Goal: Task Accomplishment & Management: Complete application form

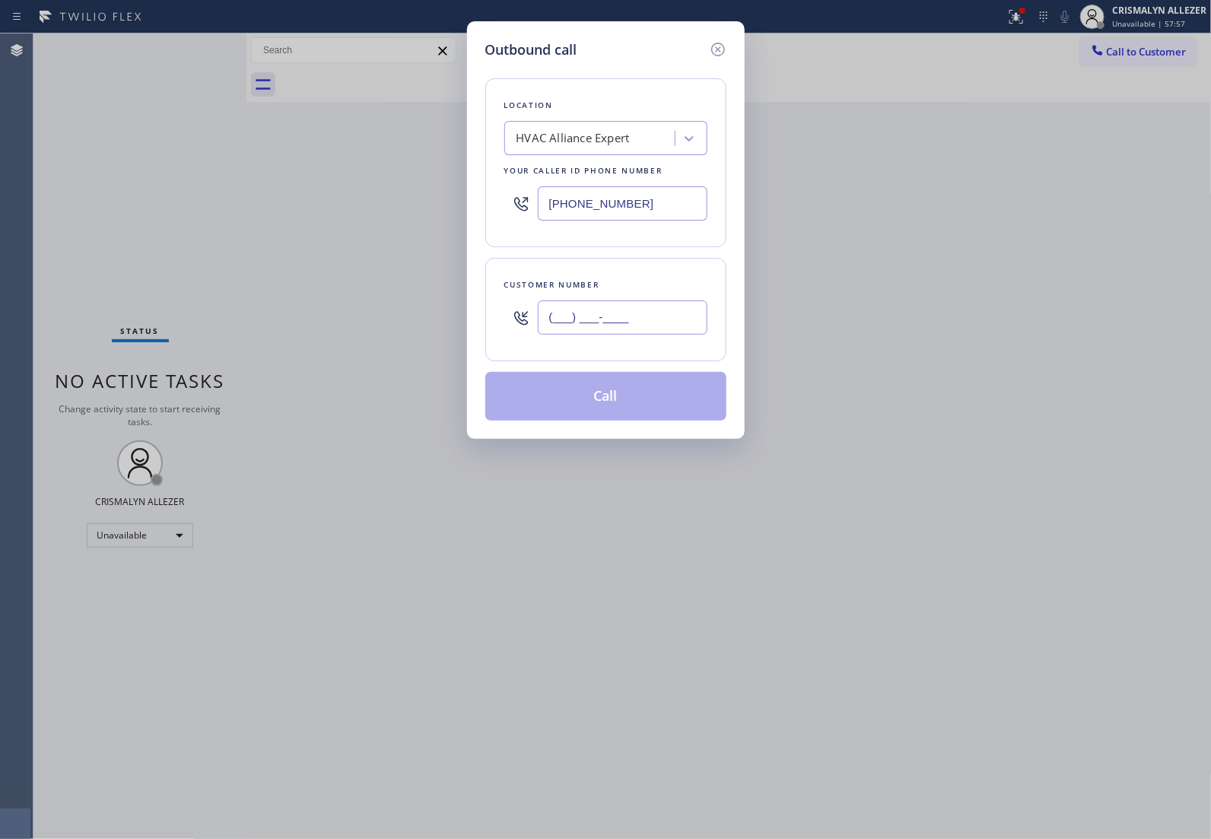
click at [632, 313] on input "(___) ___-____" at bounding box center [623, 317] width 170 height 34
paste input "303) 520-8330"
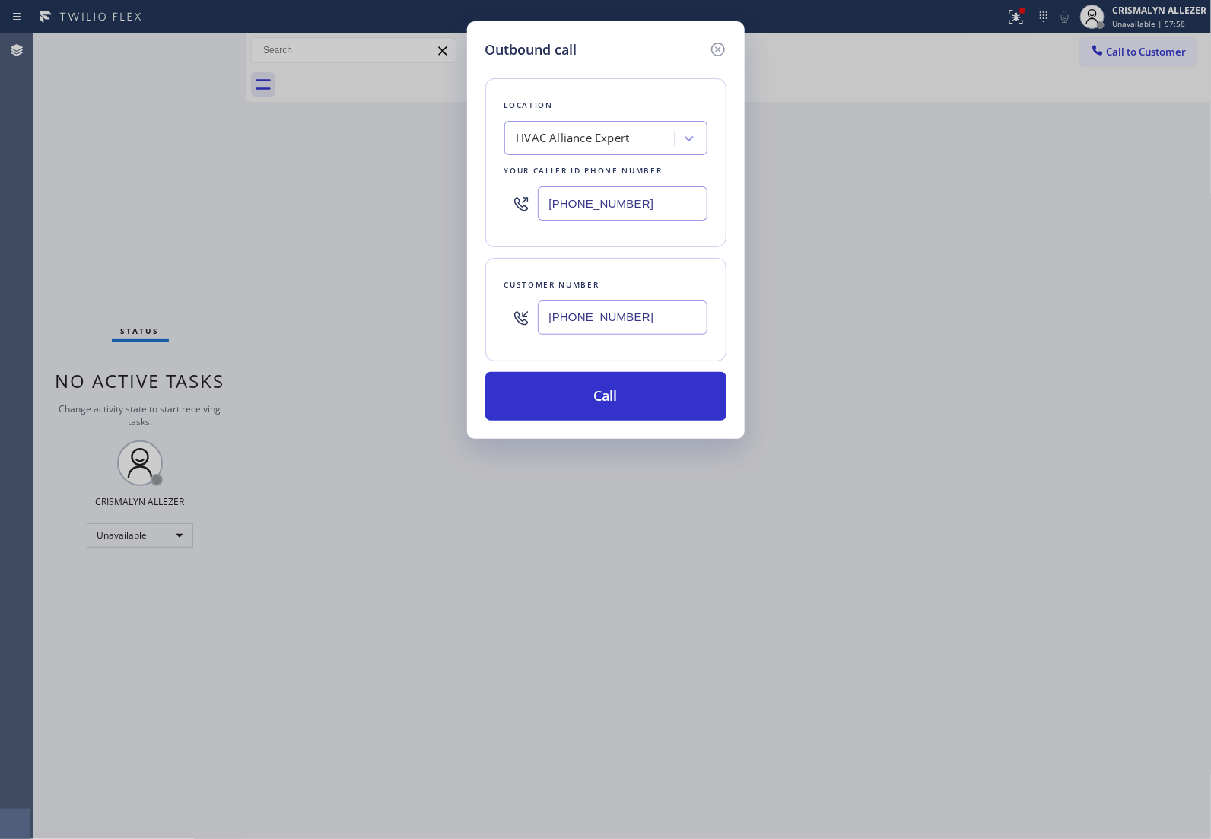
type input "[PHONE_NUMBER]"
drag, startPoint x: 646, startPoint y: 207, endPoint x: 347, endPoint y: 204, distance: 299.6
click at [347, 204] on div "Outbound call Location HVAC Alliance Expert Your caller id phone number [PHONE_…" at bounding box center [605, 419] width 1211 height 839
paste input "855) 662-5332"
type input "[PHONE_NUMBER]"
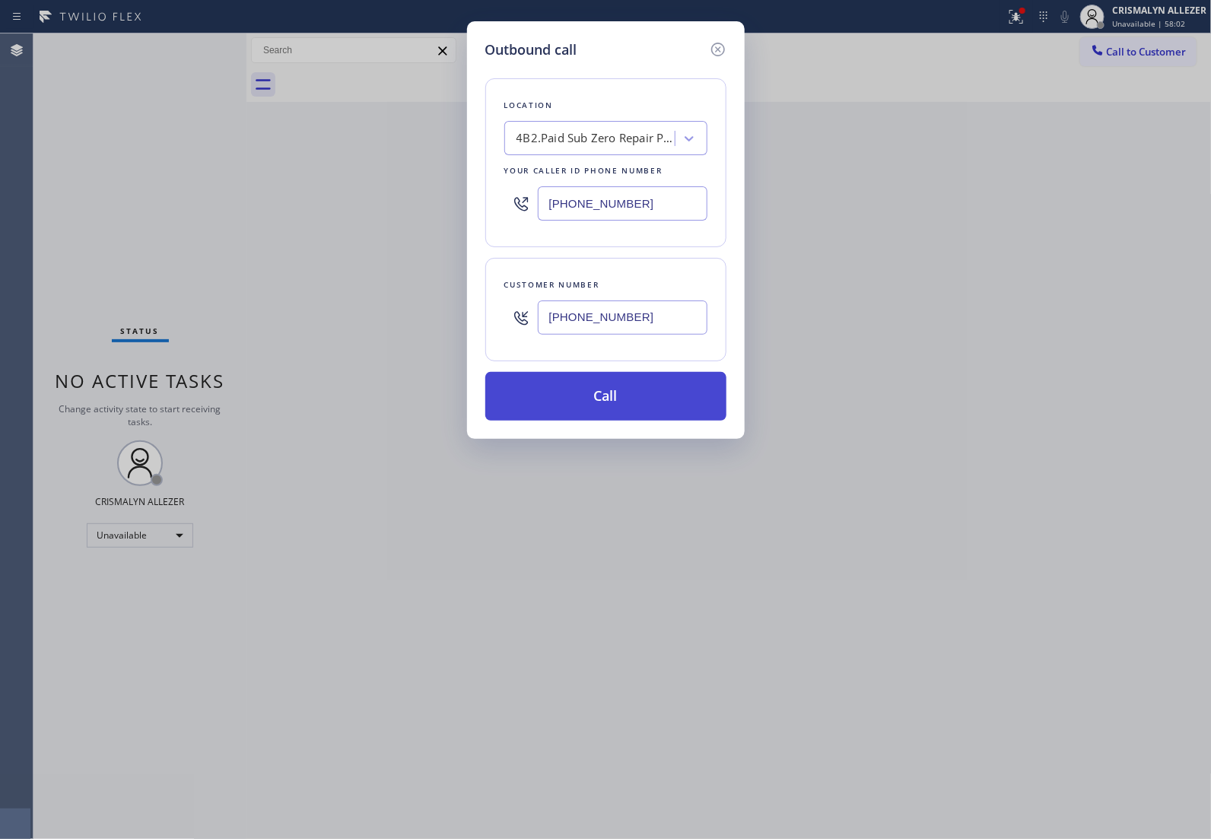
click at [627, 405] on button "Call" at bounding box center [605, 396] width 241 height 49
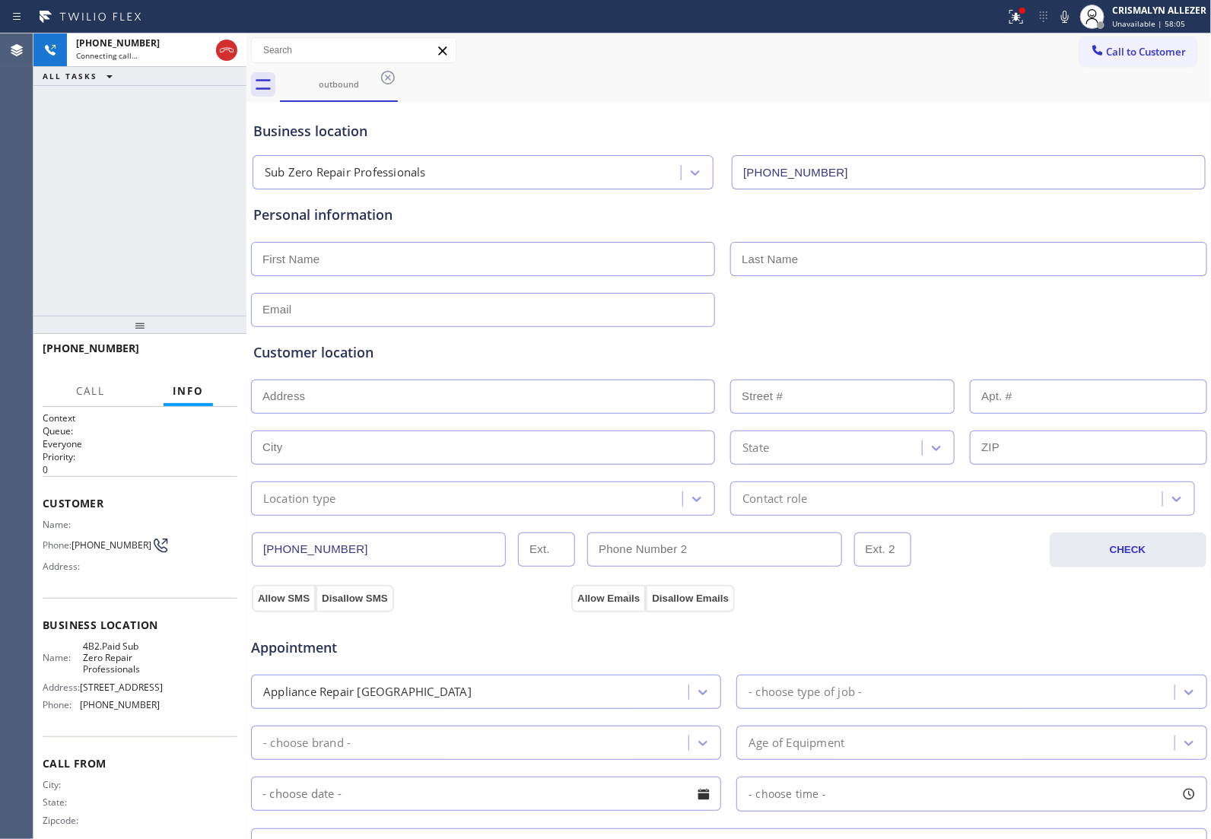
type input "[PHONE_NUMBER]"
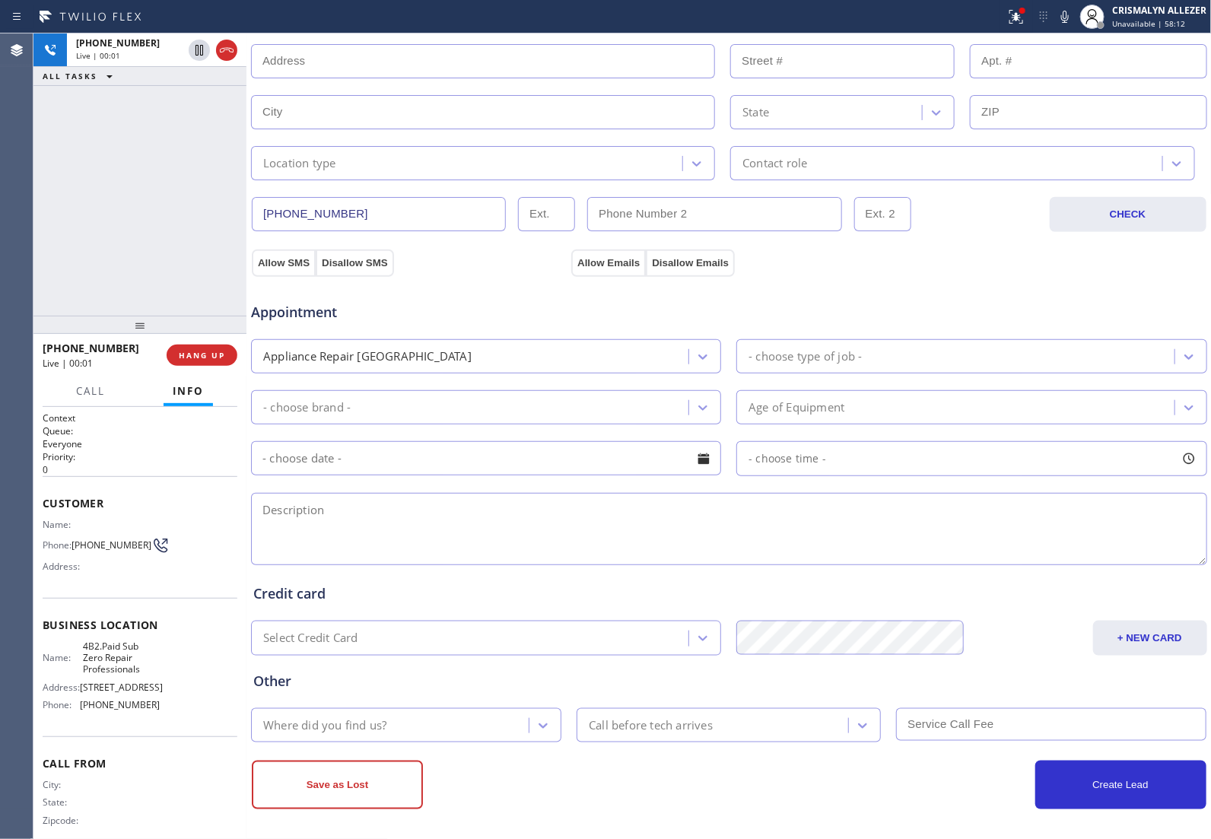
scroll to position [342, 0]
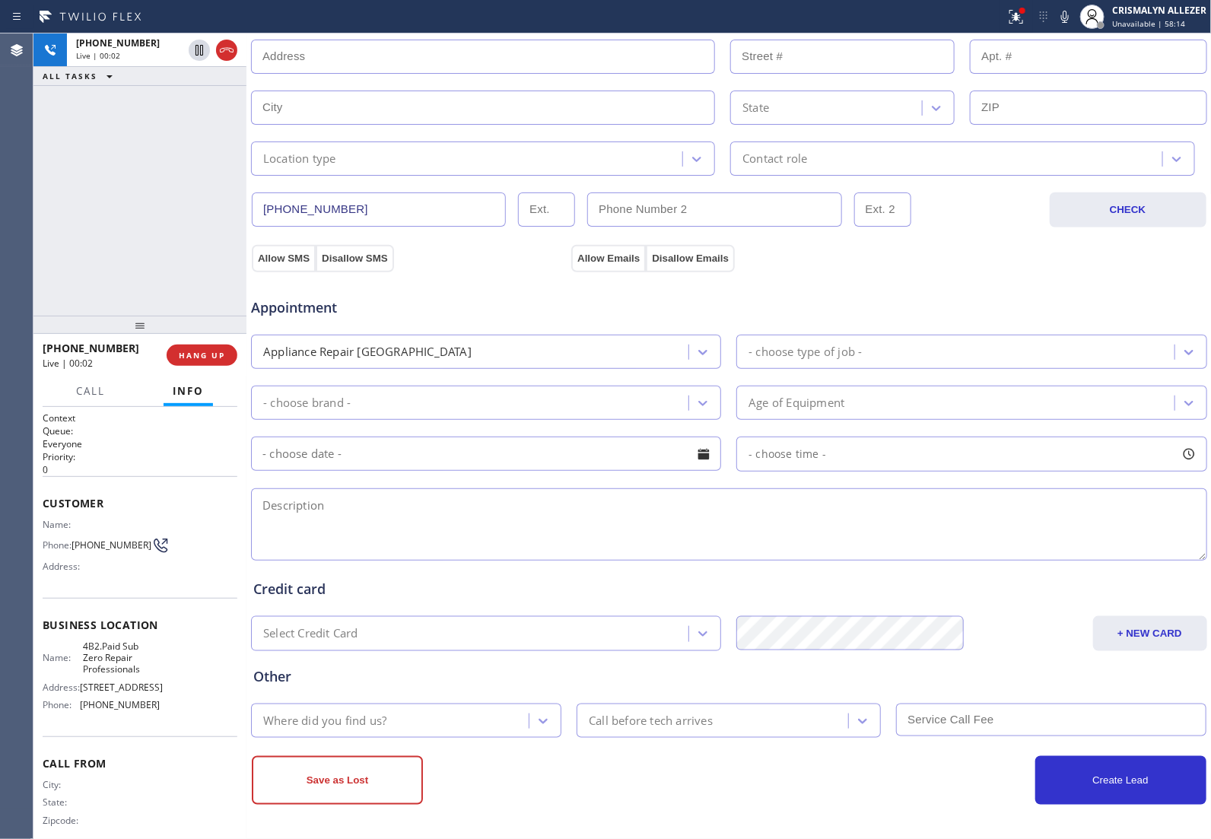
click at [479, 528] on textarea at bounding box center [729, 524] width 956 height 72
click at [845, 507] on textarea "Sub-Zero || fridge/wine || having a hard time keeping the temperature, thermost…" at bounding box center [729, 524] width 956 height 72
click at [864, 510] on textarea "Sub-Zero || fridge/wine || having a hard time keeping the temperature, thermost…" at bounding box center [729, 524] width 956 height 72
paste textarea "[STREET_ADDRESS]"
click at [297, 523] on textarea "Sub-Zero || fridge/wine || having a hard time keeping the temperature, thermost…" at bounding box center [729, 524] width 956 height 72
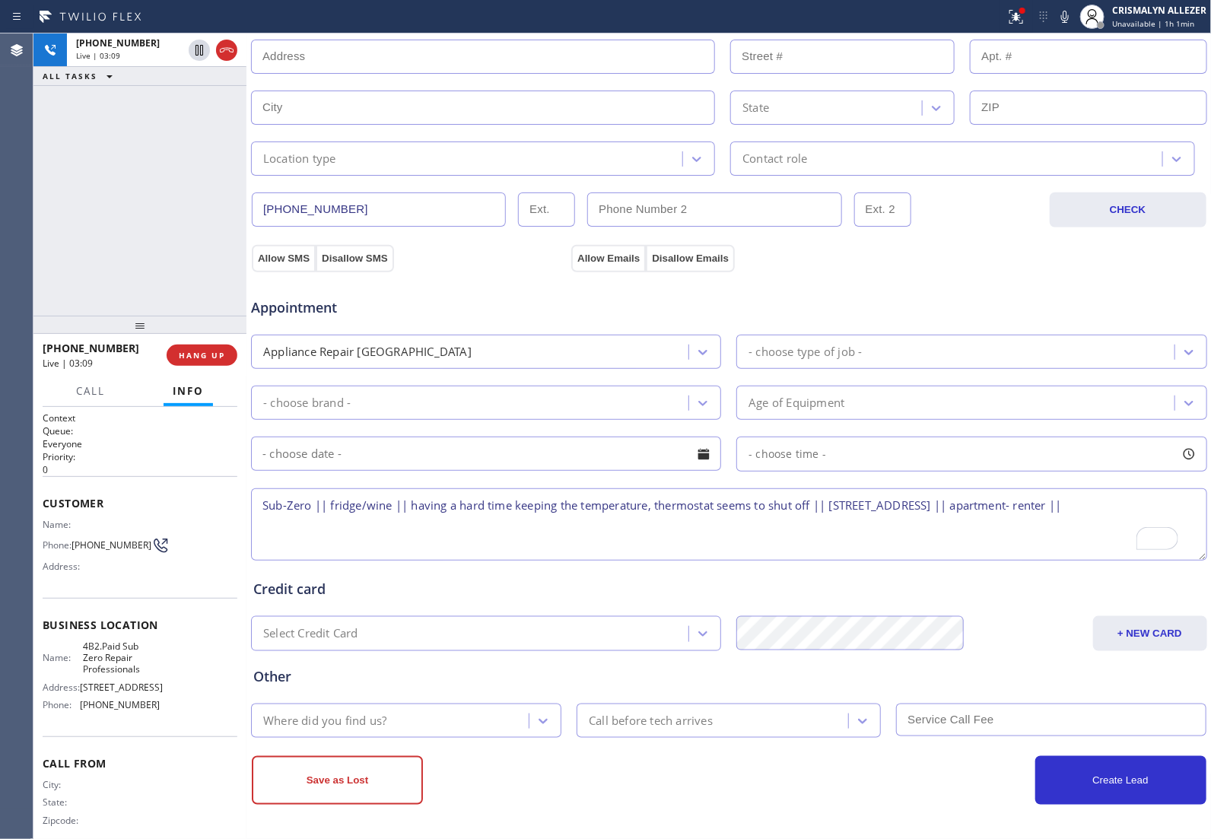
click at [360, 528] on textarea "Sub-Zero || fridge/wine || having a hard time keeping the temperature, thermost…" at bounding box center [729, 524] width 956 height 72
click at [264, 504] on textarea "Sub-Zero || fridge/wine || having a hard time keeping the temperature, thermost…" at bounding box center [729, 524] width 956 height 72
click at [433, 527] on textarea "10-1 || NO SCF || Sub-Zero || fridge/wine || having a hard time keeping the tem…" at bounding box center [729, 524] width 956 height 72
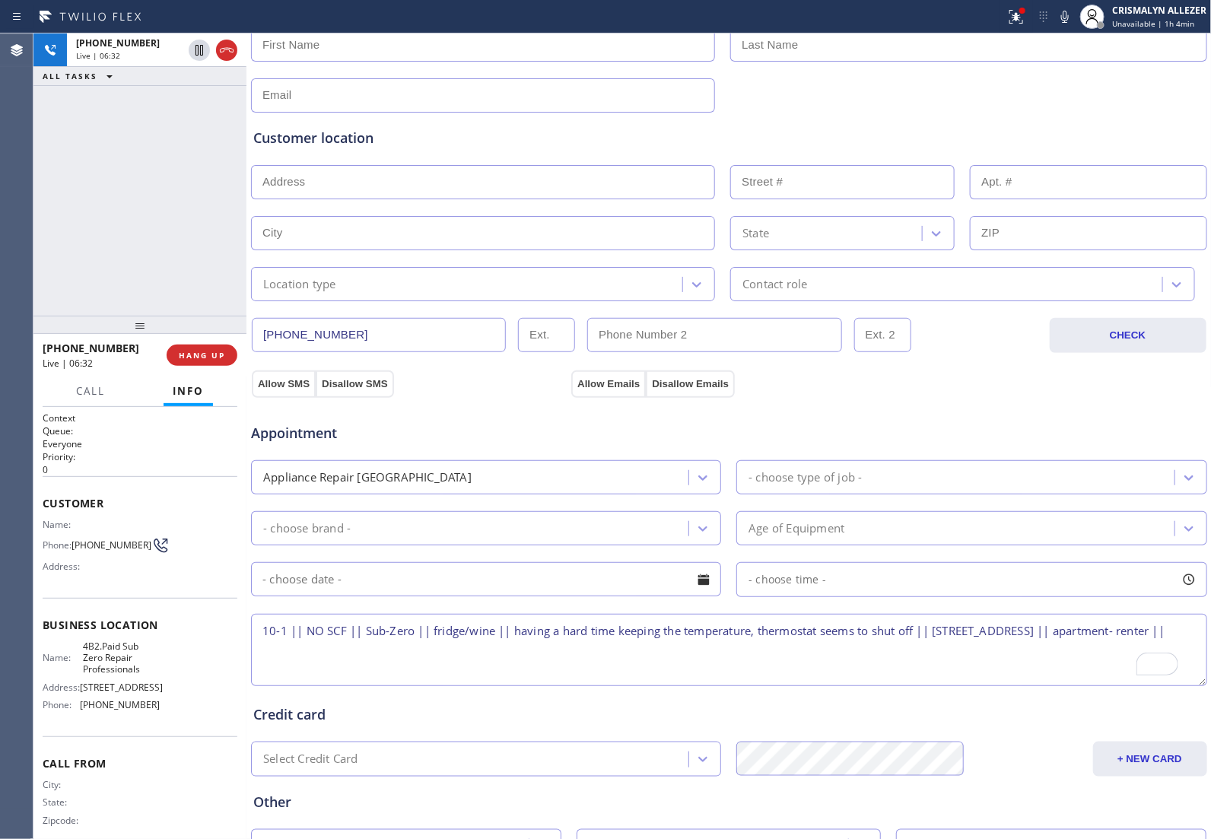
scroll to position [247, 0]
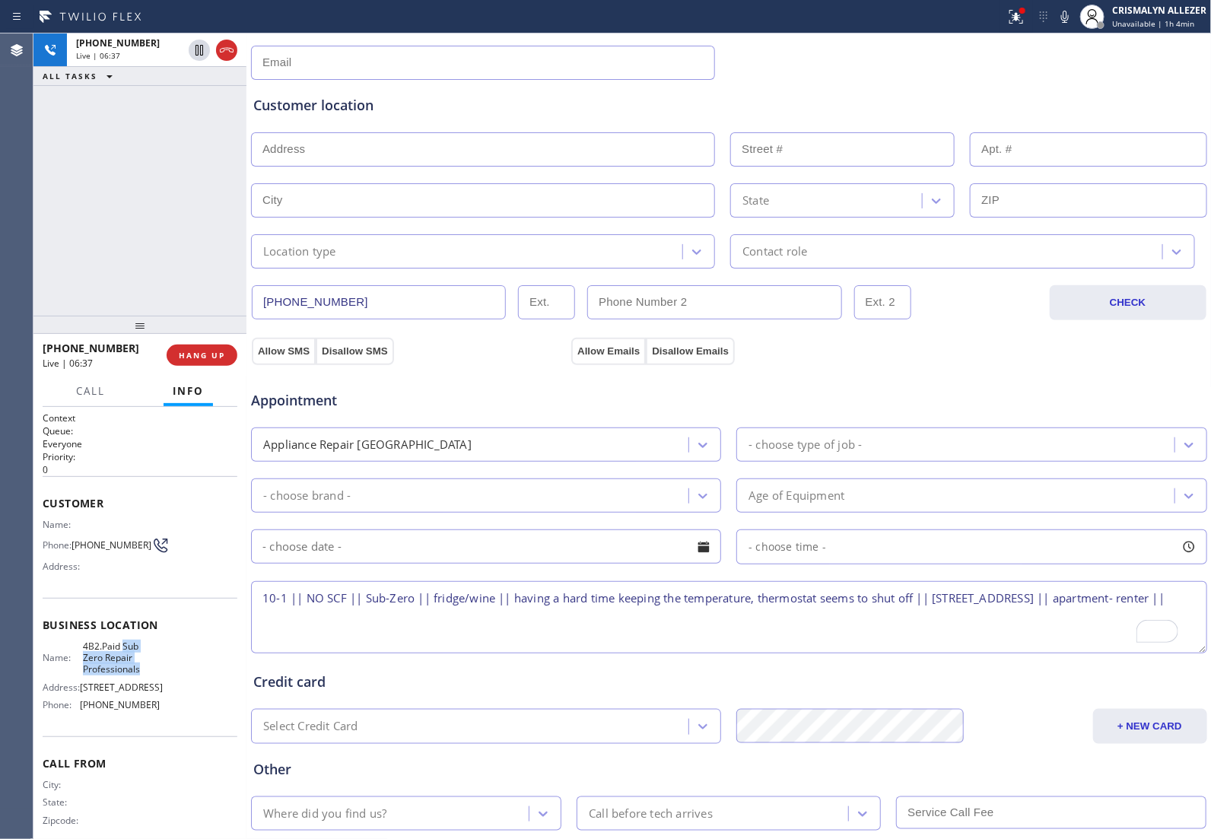
drag, startPoint x: 119, startPoint y: 644, endPoint x: 160, endPoint y: 674, distance: 50.0
click at [160, 674] on div "Name: 4B2.Paid Sub Zero Repair Professionals Address: [STREET_ADDRESS] Phone: […" at bounding box center [140, 678] width 195 height 77
copy span "Sub Zero Repair Professionals"
click at [443, 621] on textarea "10-1 || NO SCF || Sub-Zero || fridge/wine || having a hard time keeping the tem…" at bounding box center [729, 617] width 956 height 72
paste textarea "Sub Zero Repair Professionals"
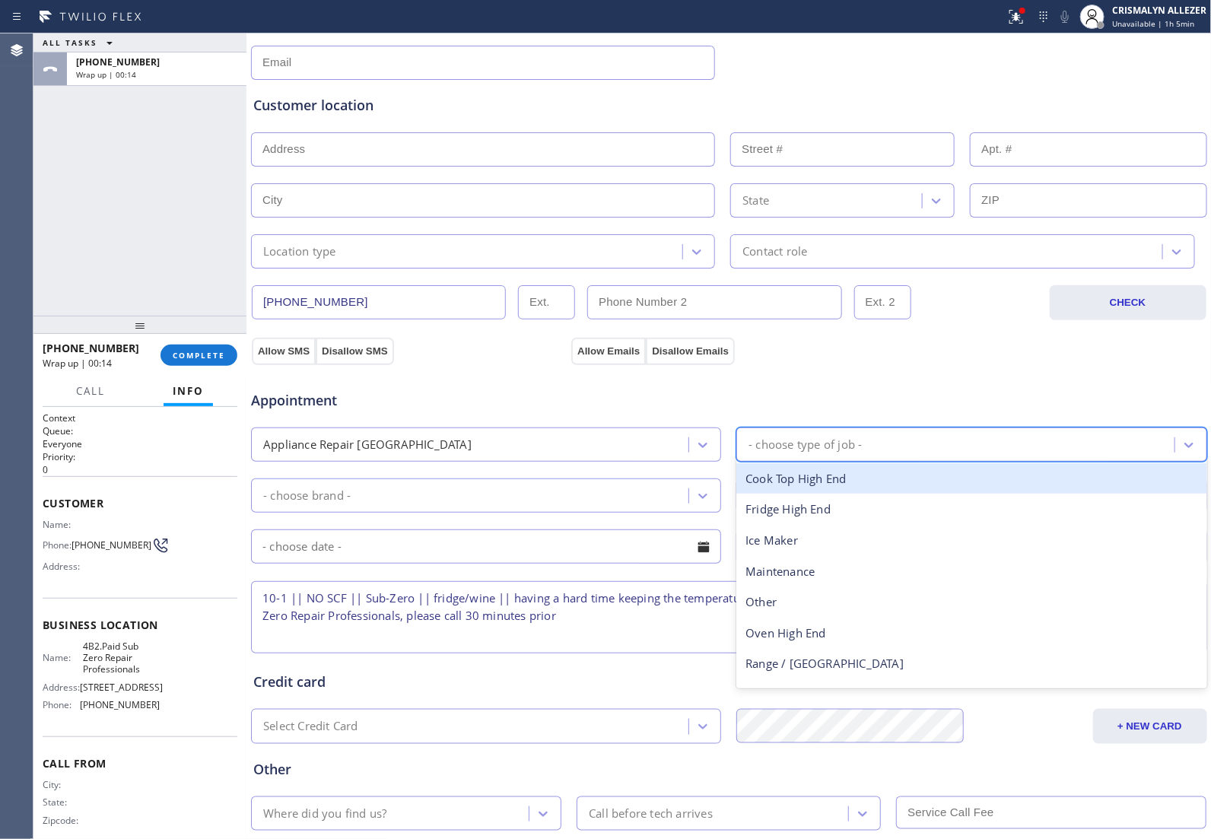
click at [834, 435] on div "- choose type of job -" at bounding box center [957, 444] width 433 height 27
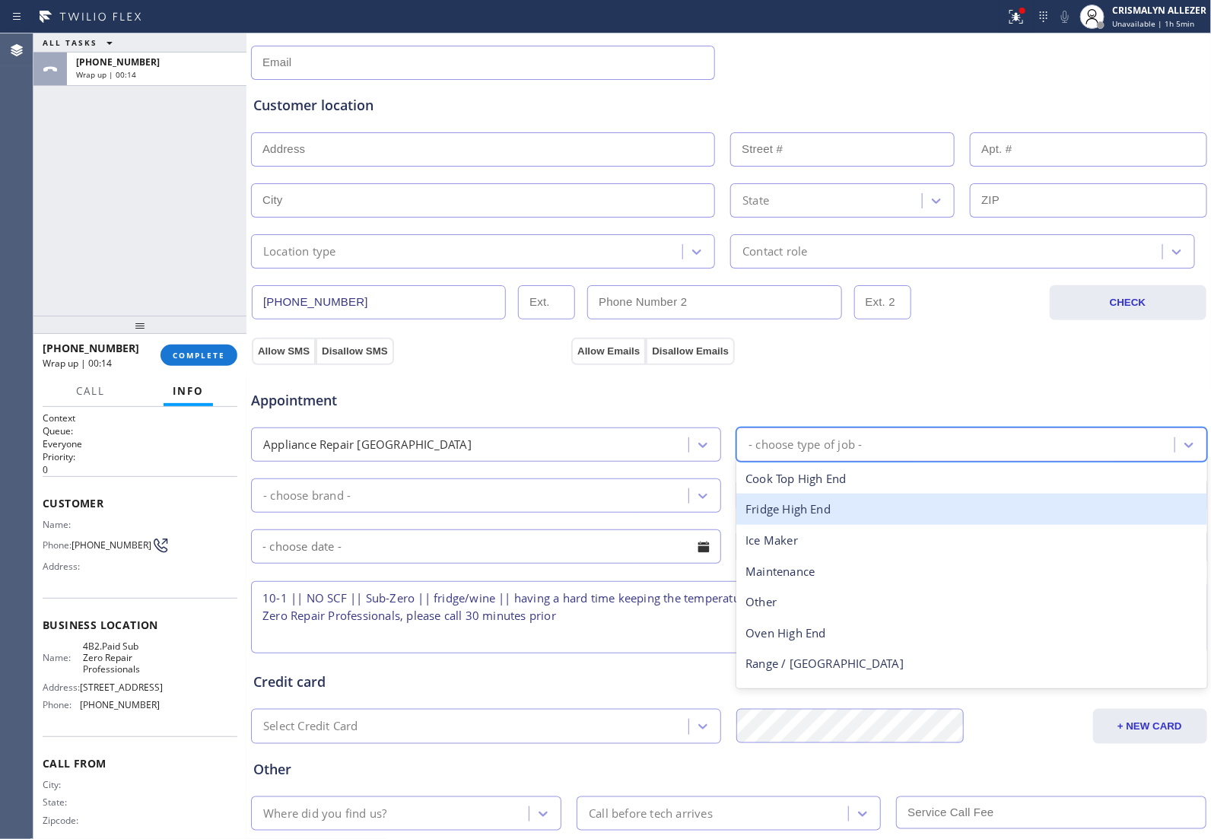
click at [808, 515] on div "Fridge High End" at bounding box center [971, 508] width 470 height 31
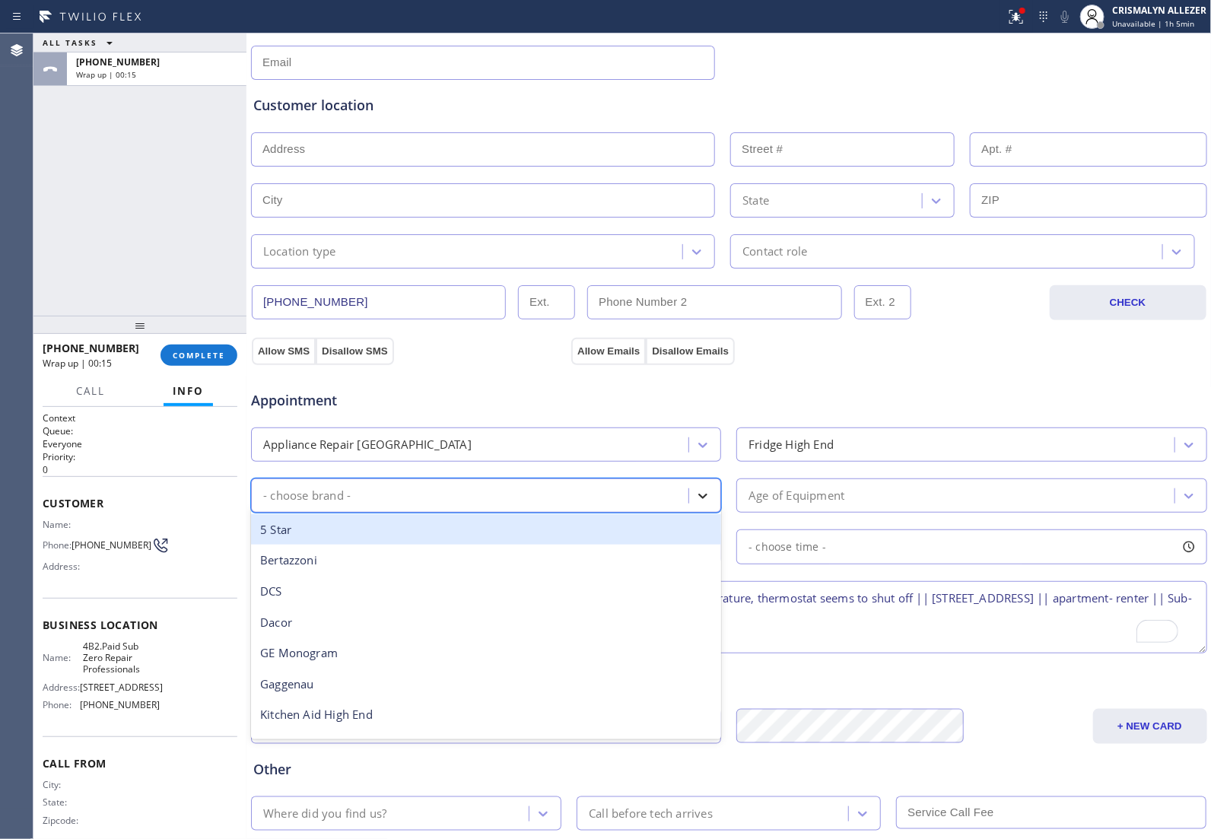
click at [695, 500] on icon at bounding box center [702, 495] width 15 height 15
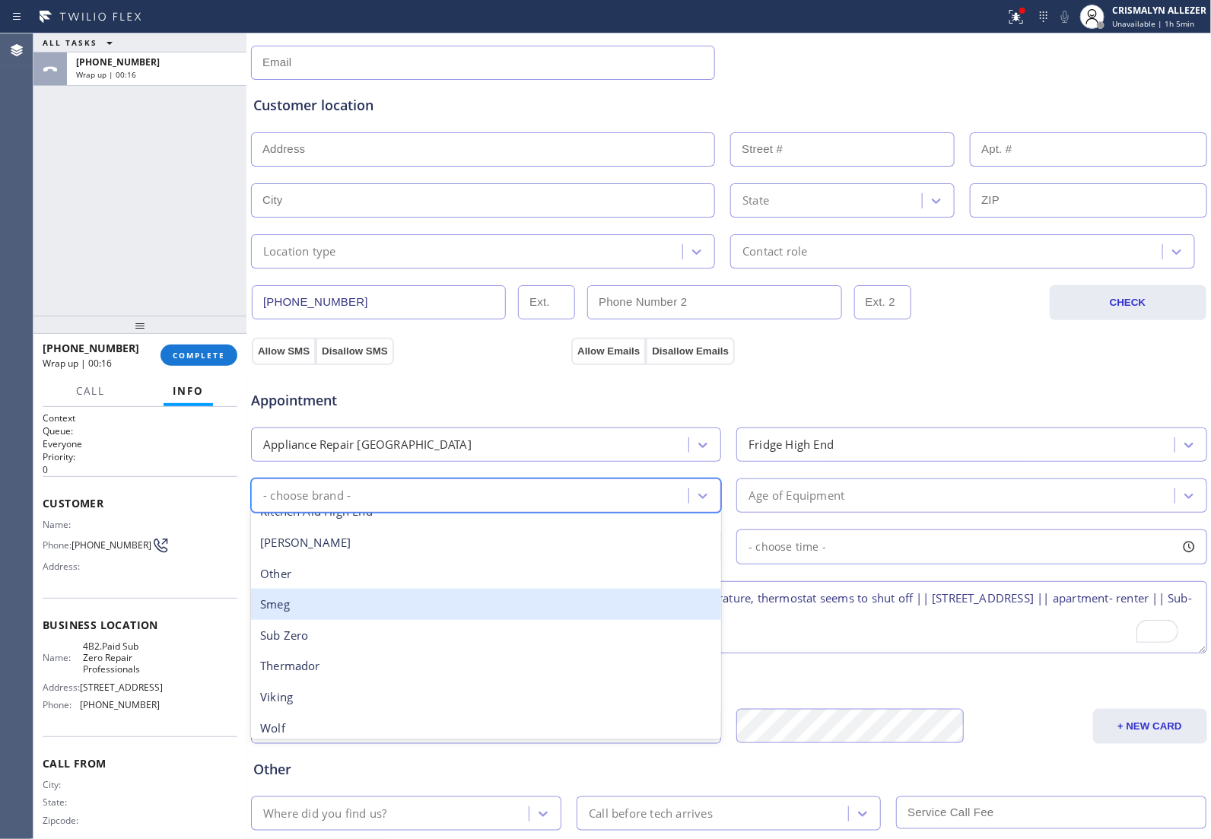
scroll to position [210, 0]
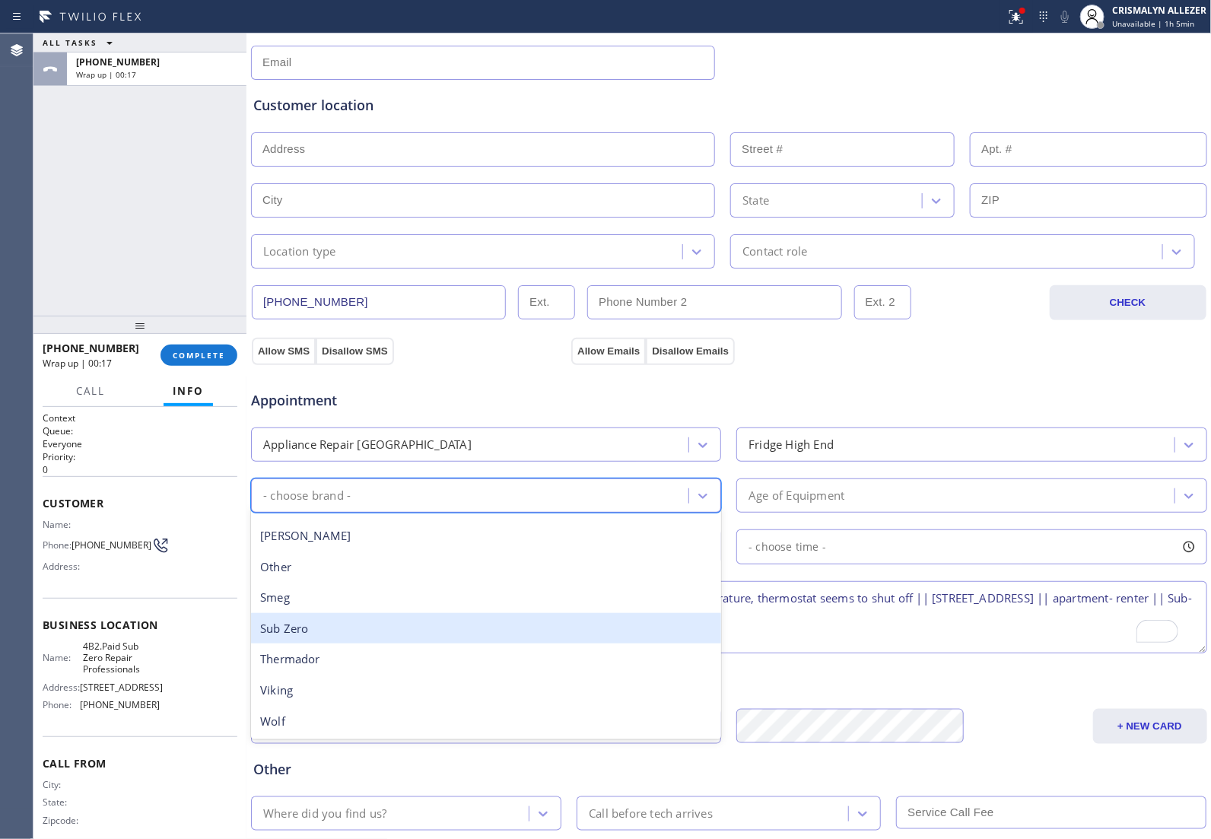
click at [339, 631] on div "Sub Zero" at bounding box center [486, 628] width 470 height 31
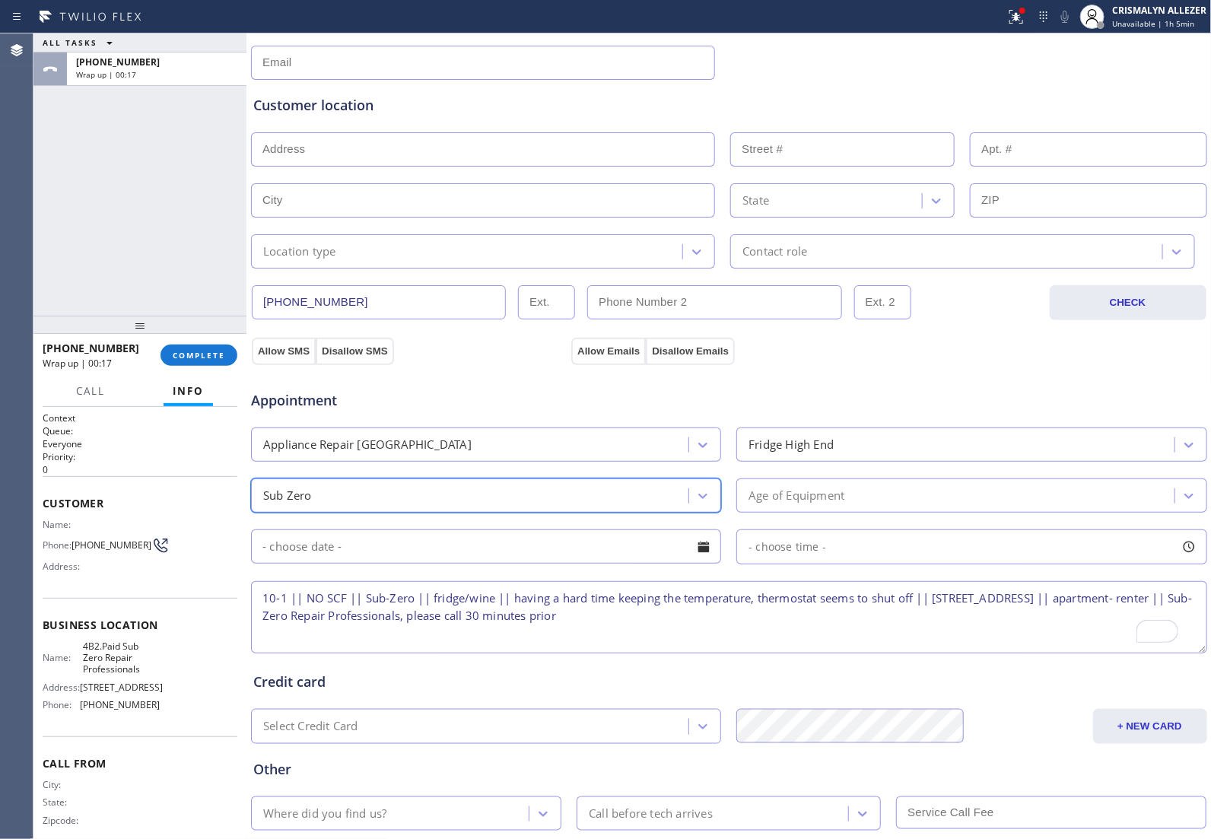
click at [909, 498] on div "Age of Equipment" at bounding box center [957, 495] width 433 height 27
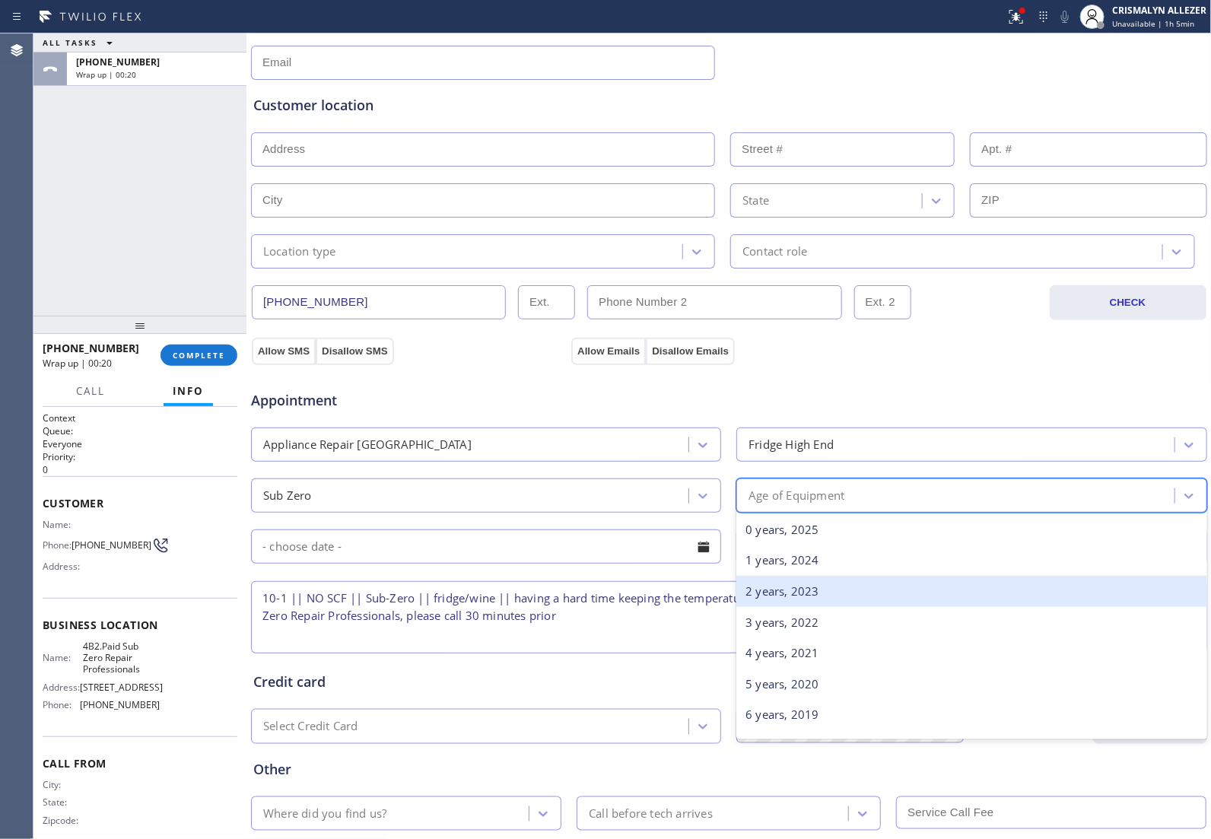
click at [639, 624] on textarea "10-1 || NO SCF || Sub-Zero || fridge/wine || having a hard time keeping the tem…" at bounding box center [729, 617] width 956 height 72
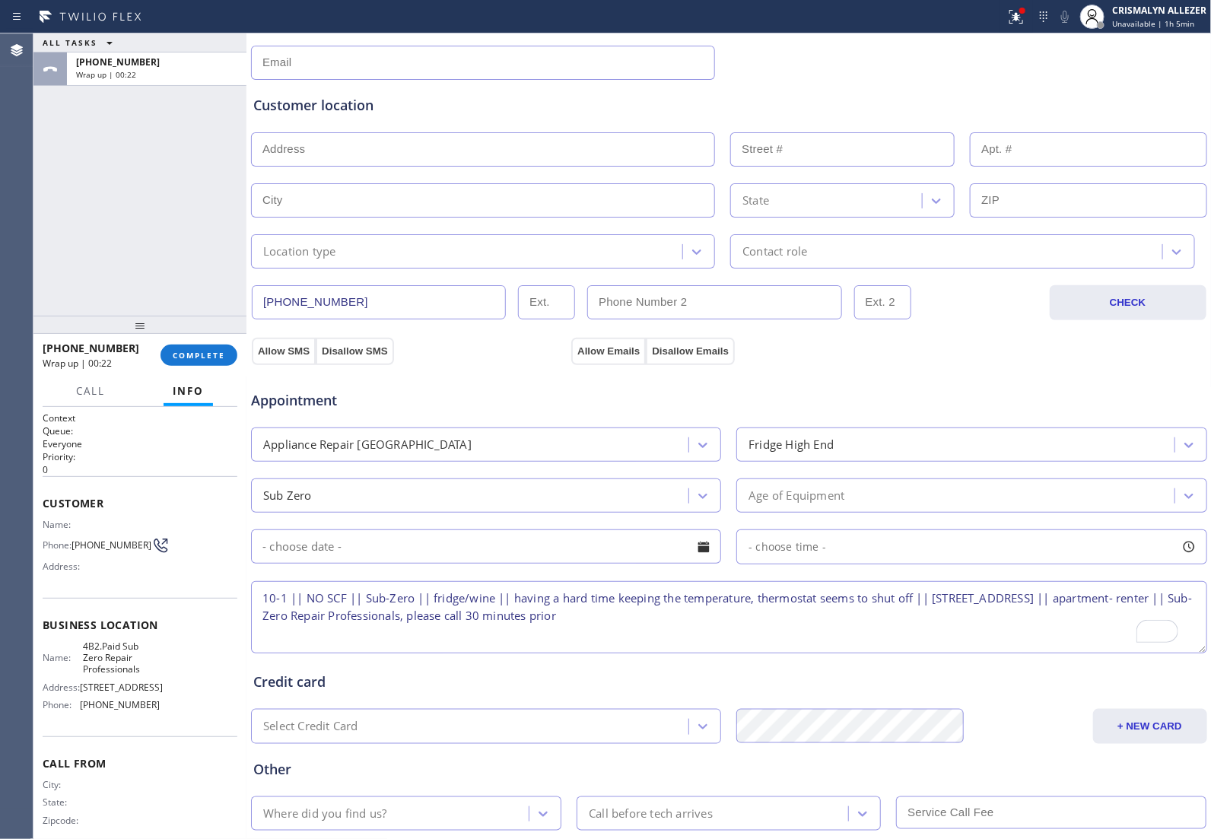
click at [879, 498] on div "Age of Equipment" at bounding box center [957, 495] width 433 height 27
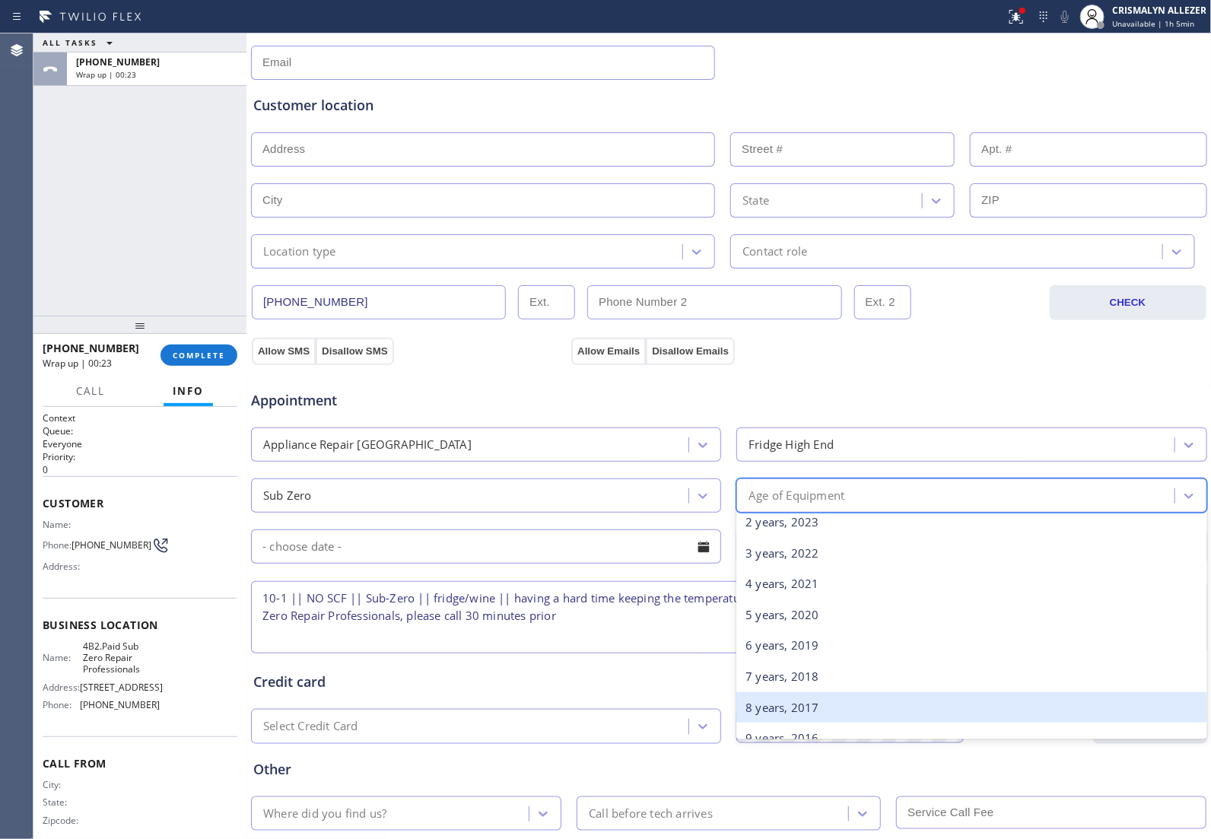
scroll to position [190, 0]
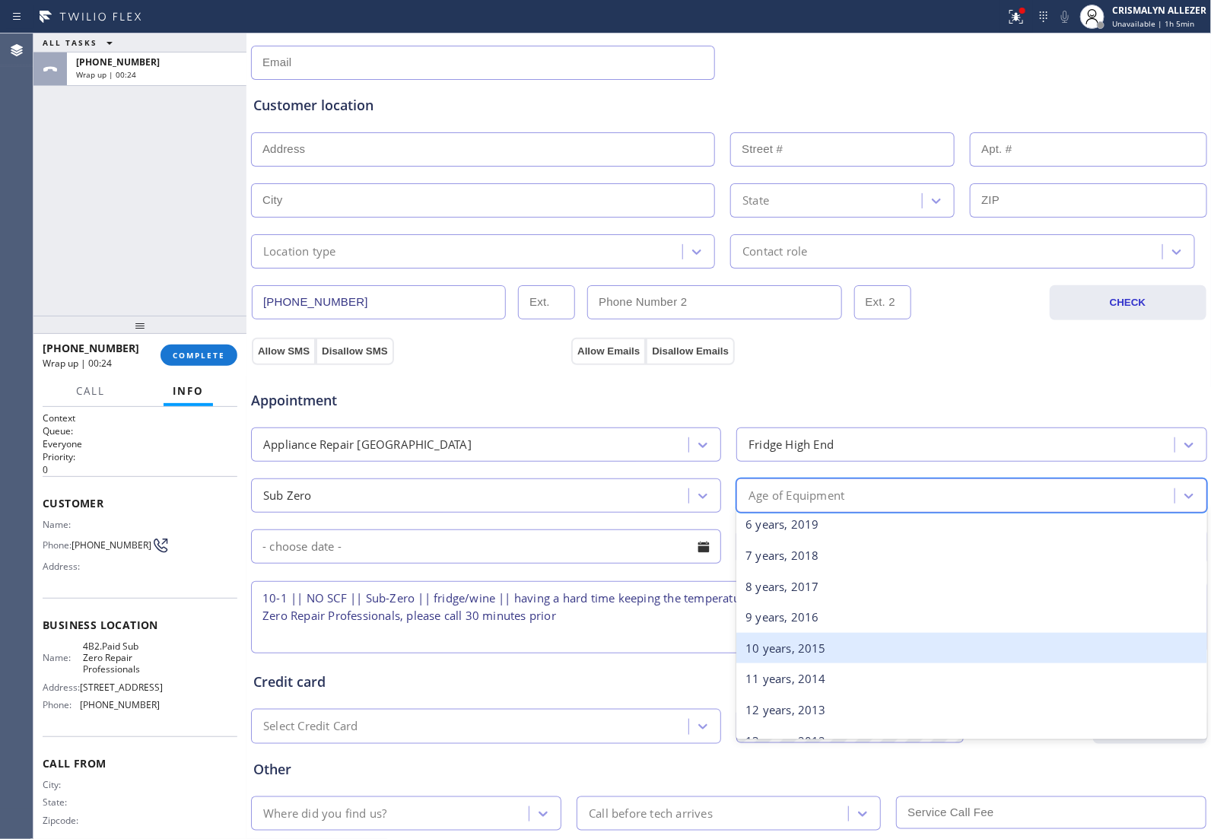
click at [796, 652] on div "10 years, 2015" at bounding box center [971, 648] width 470 height 31
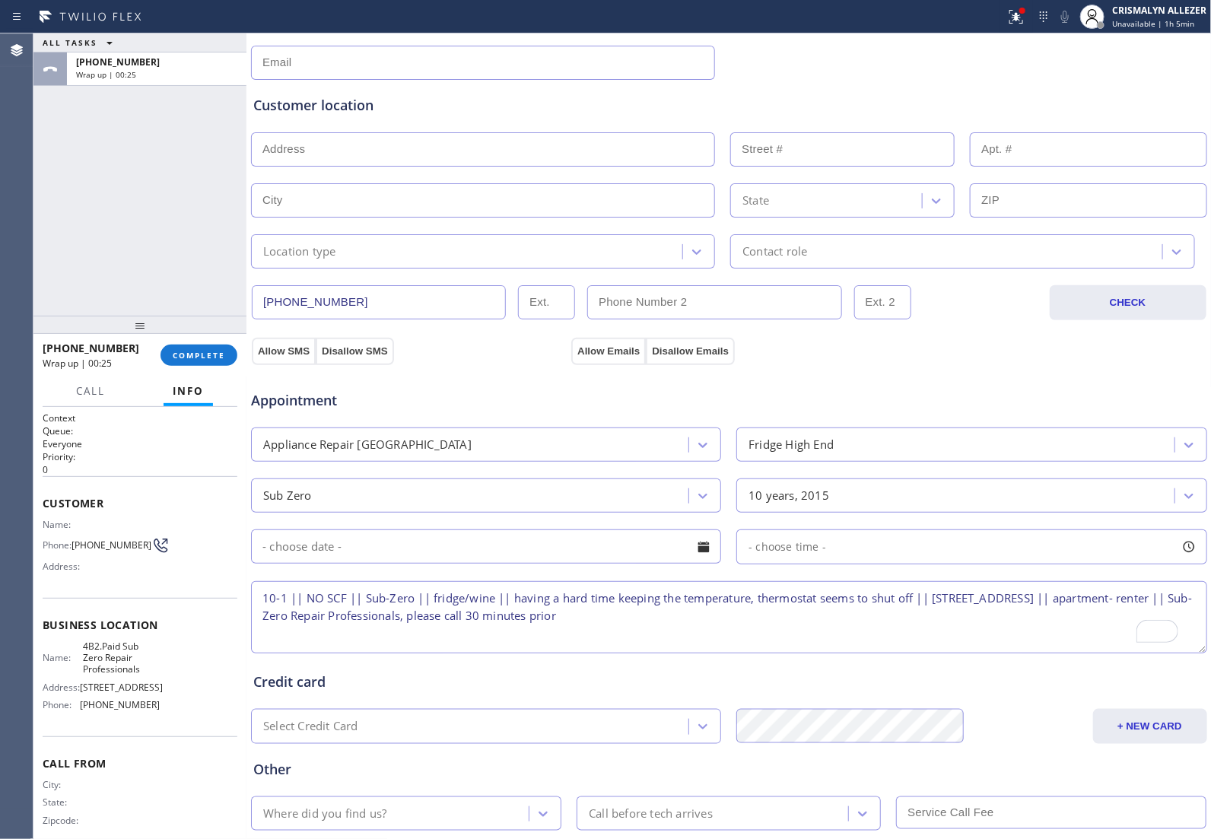
click at [921, 598] on textarea "10-1 || NO SCF || Sub-Zero || fridge/wine || having a hard time keeping the tem…" at bounding box center [729, 617] width 956 height 72
type textarea "10-1 || NO SCF || Sub-Zero || fridge/wine || having a hard time keeping the tem…"
click at [704, 555] on div at bounding box center [703, 547] width 26 height 26
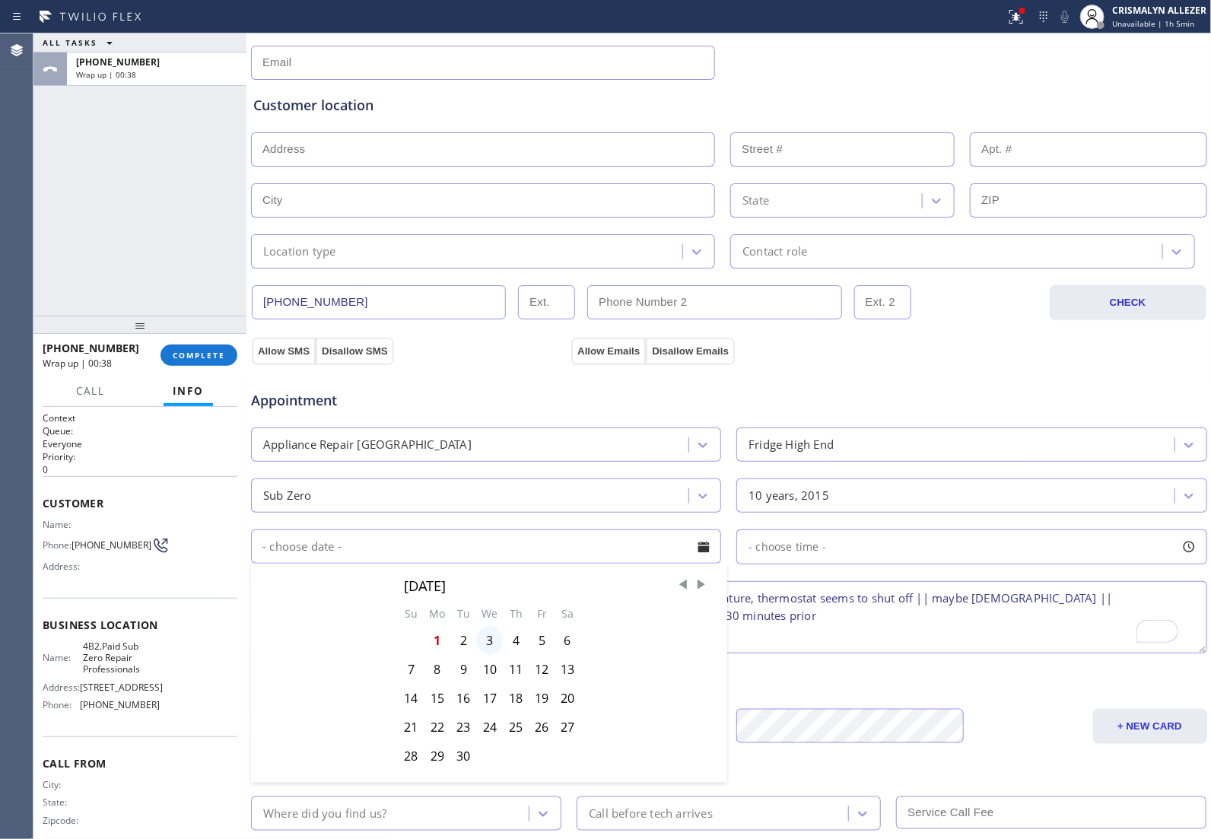
click at [484, 643] on div "3" at bounding box center [489, 640] width 27 height 29
type input "[DATE]"
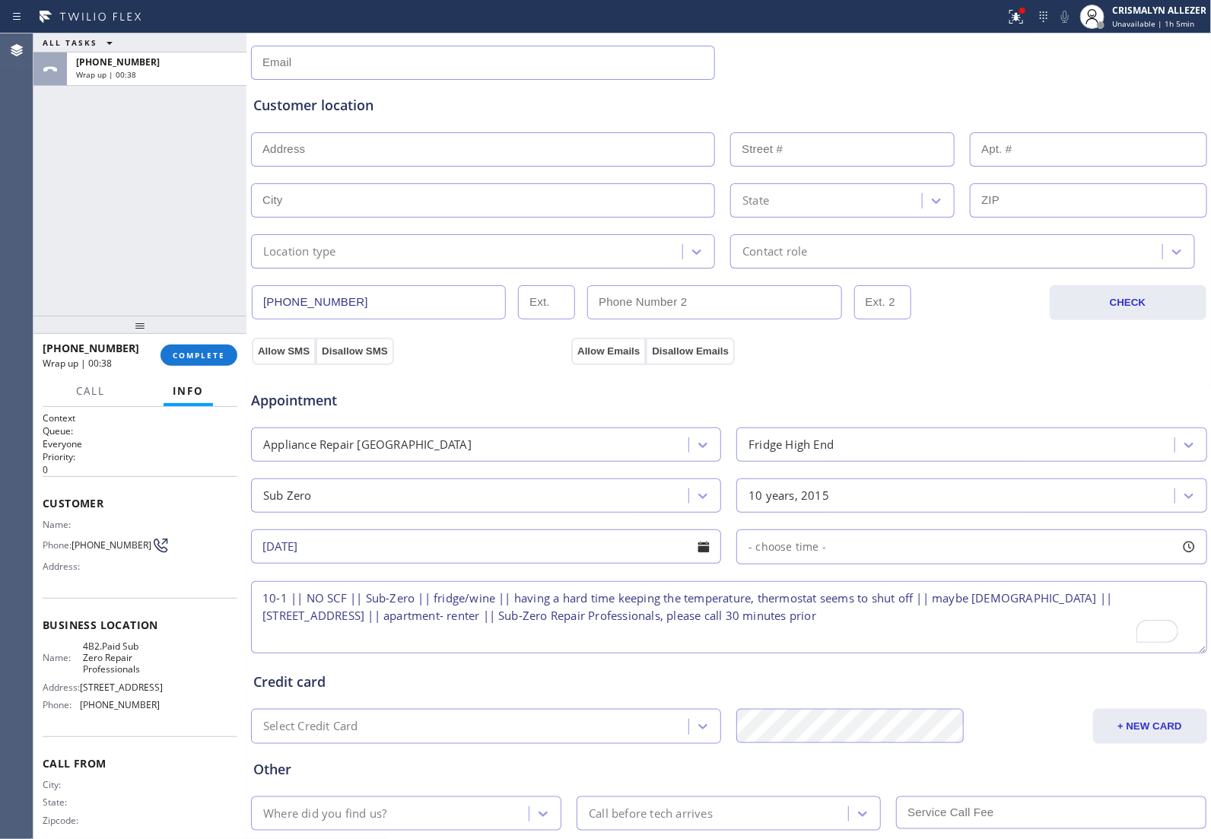
click at [863, 551] on div "- choose time -" at bounding box center [971, 546] width 470 height 35
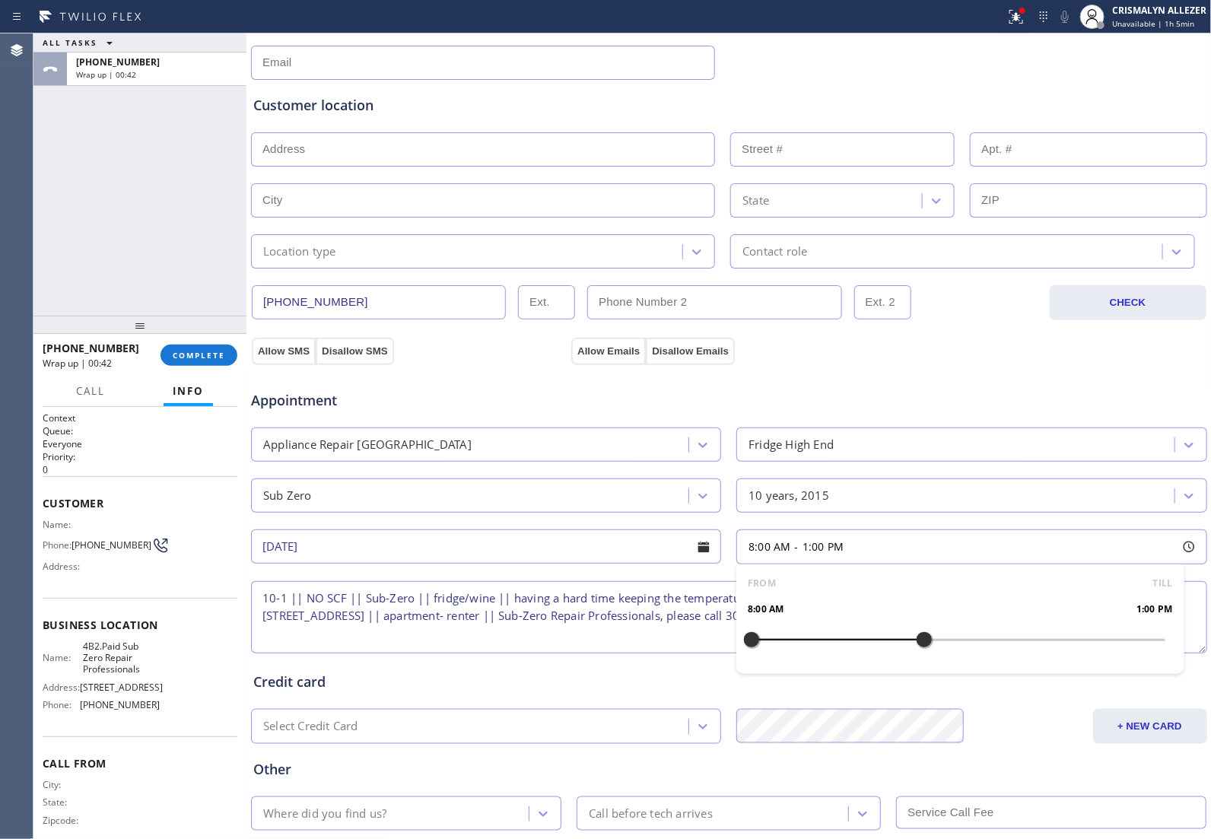
drag, startPoint x: 740, startPoint y: 640, endPoint x: 922, endPoint y: 637, distance: 181.8
click at [922, 637] on div at bounding box center [924, 640] width 18 height 32
drag, startPoint x: 747, startPoint y: 640, endPoint x: 811, endPoint y: 640, distance: 63.9
click at [811, 640] on div at bounding box center [820, 640] width 18 height 32
click at [649, 651] on textarea "10-1 || NO SCF || Sub-Zero || fridge/wine || having a hard time keeping the tem…" at bounding box center [729, 617] width 956 height 72
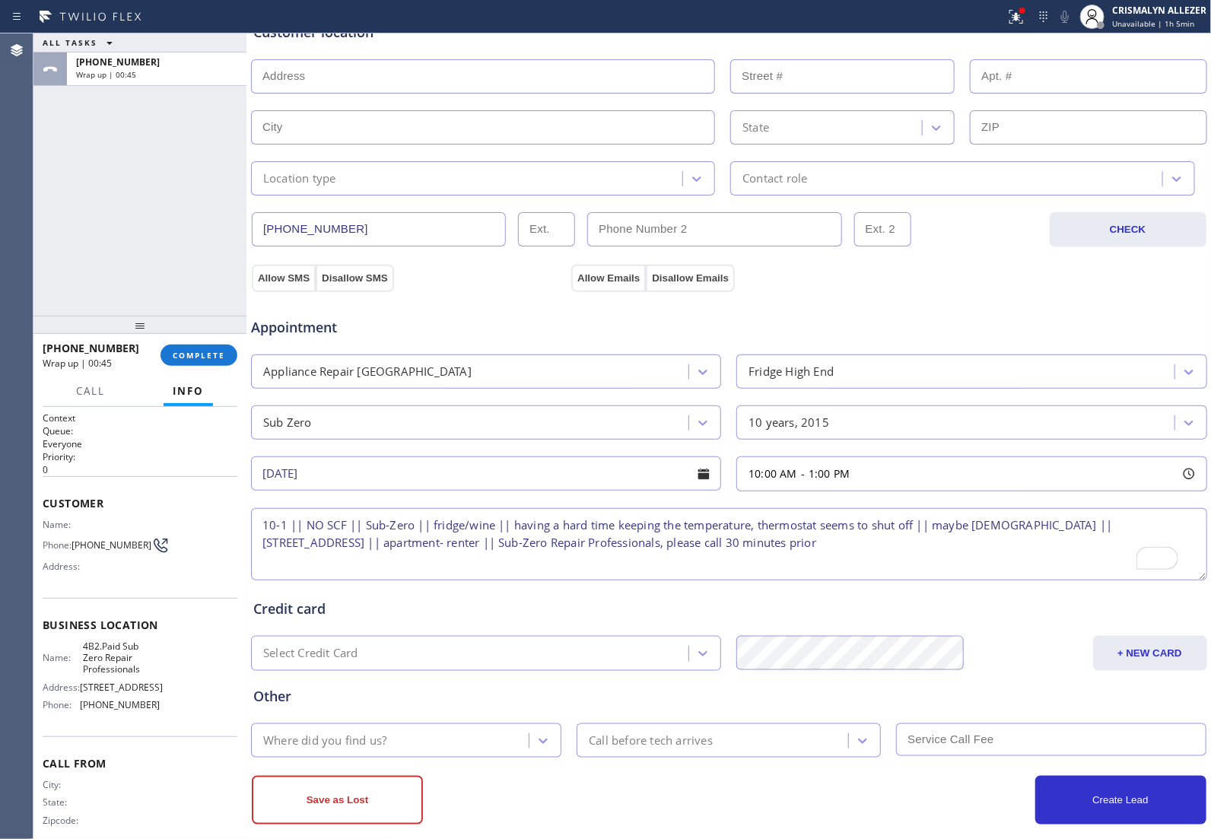
scroll to position [342, 0]
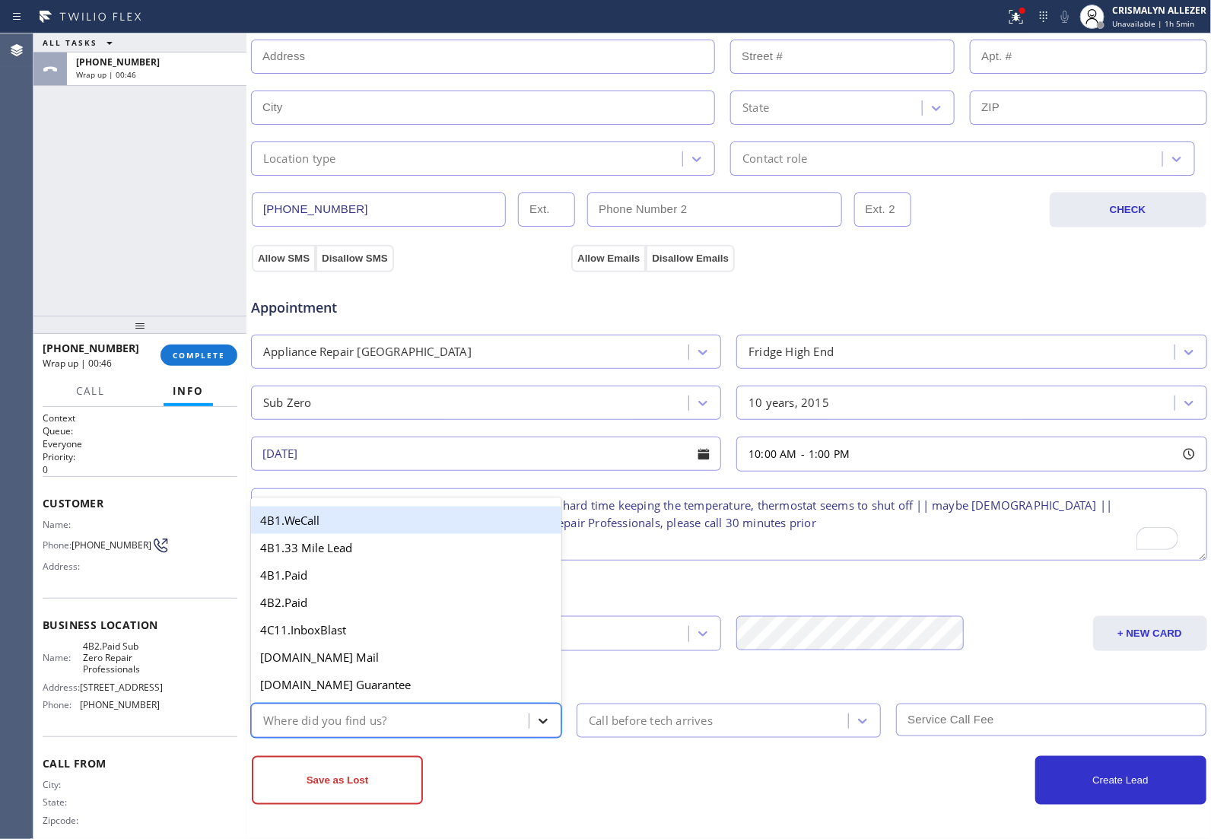
click at [538, 725] on icon at bounding box center [542, 720] width 15 height 15
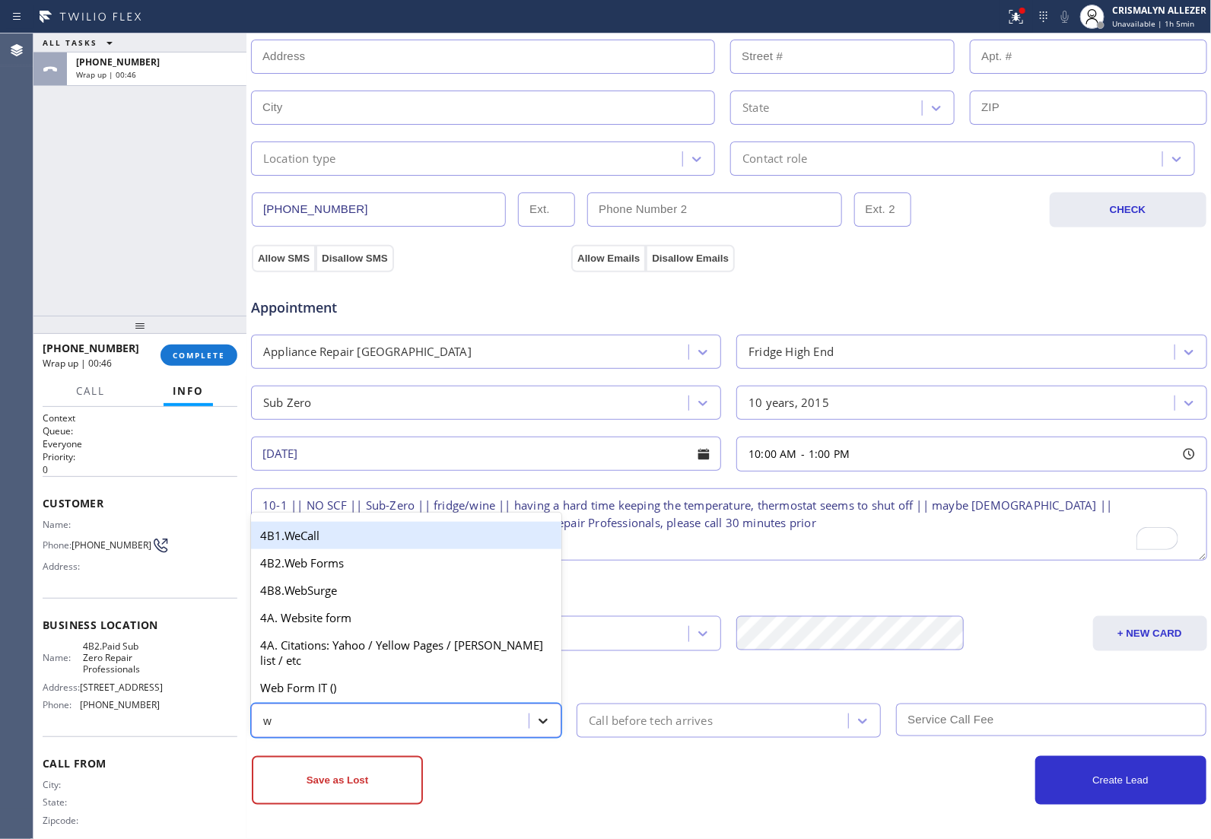
type input "we"
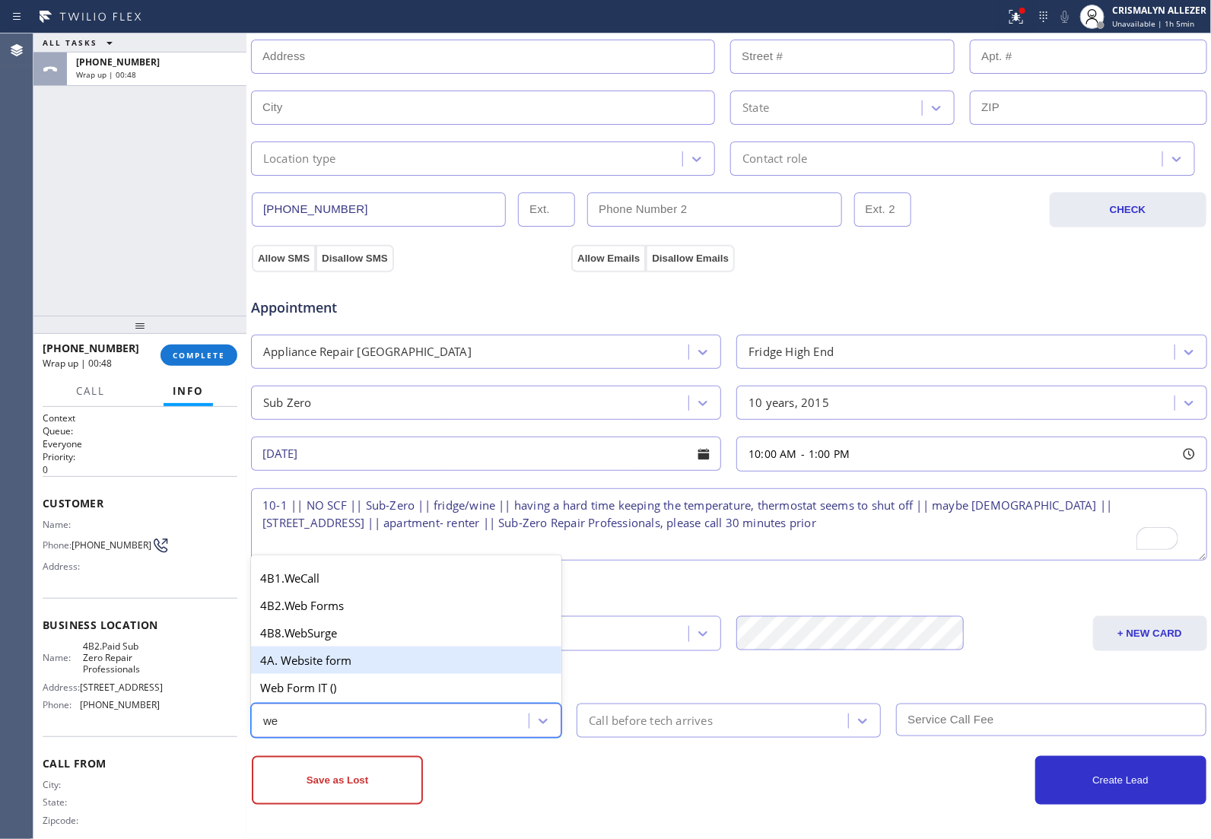
click at [366, 664] on div "4A. Website form" at bounding box center [406, 659] width 310 height 27
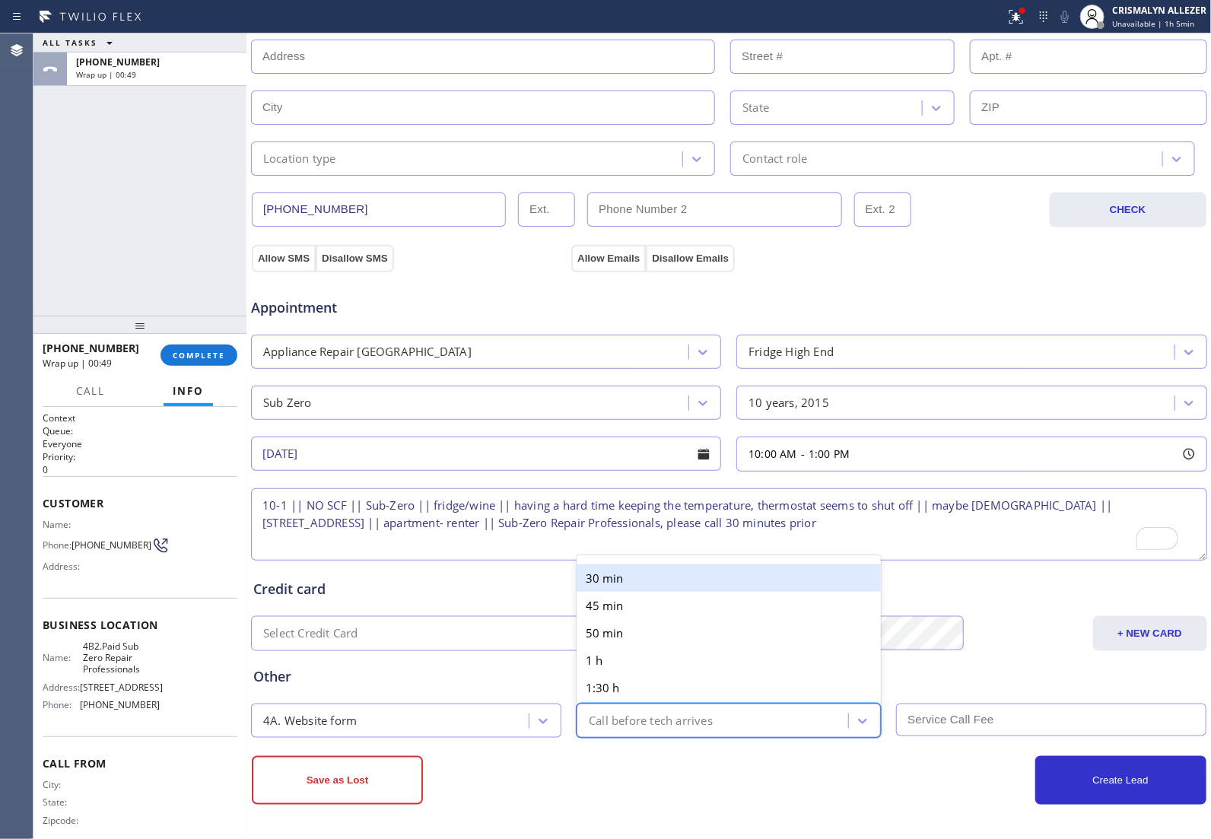
click at [704, 721] on div "Call before tech arrives" at bounding box center [651, 720] width 124 height 17
click at [717, 571] on div "30 min" at bounding box center [728, 577] width 304 height 27
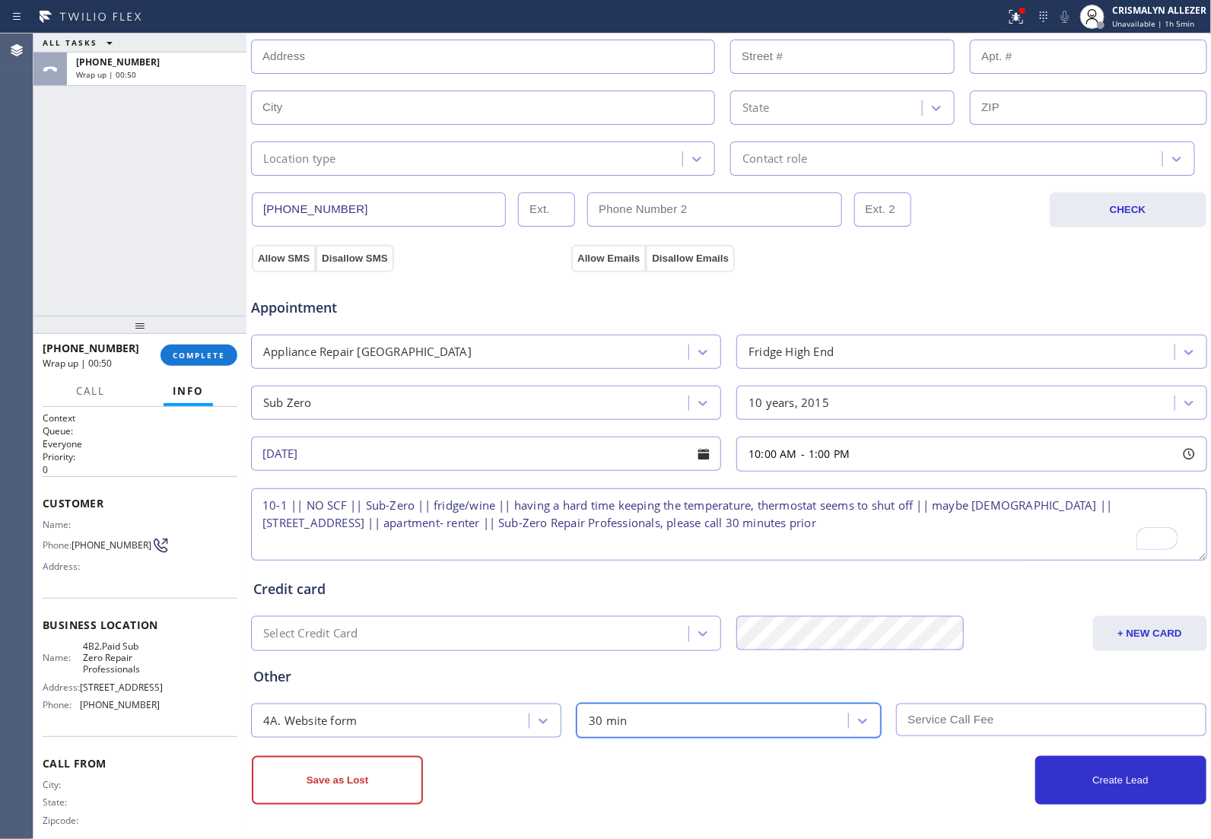
click at [941, 716] on input "text" at bounding box center [1051, 719] width 310 height 33
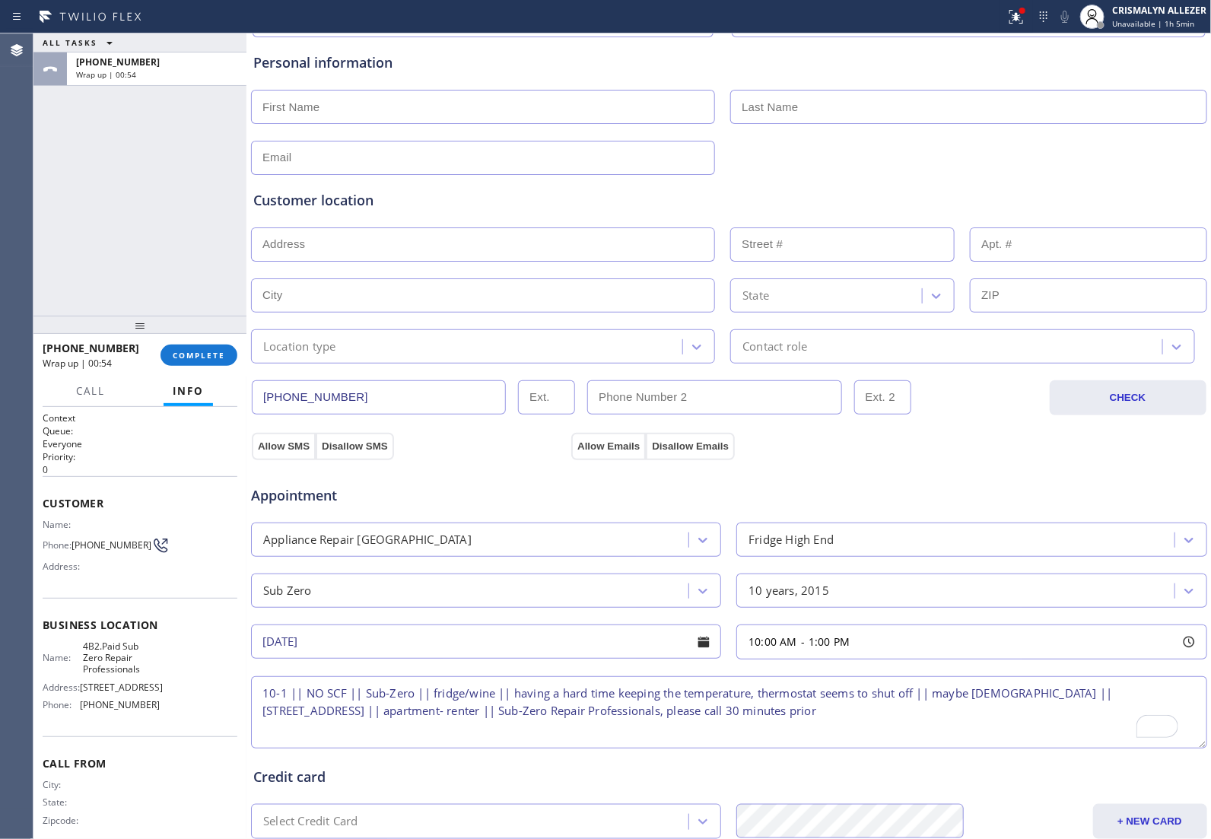
type input "0"
click at [468, 110] on input "text" at bounding box center [483, 107] width 464 height 34
type input "[PERSON_NAME]"
type input "Triguba"
click at [381, 167] on input "text" at bounding box center [483, 158] width 464 height 34
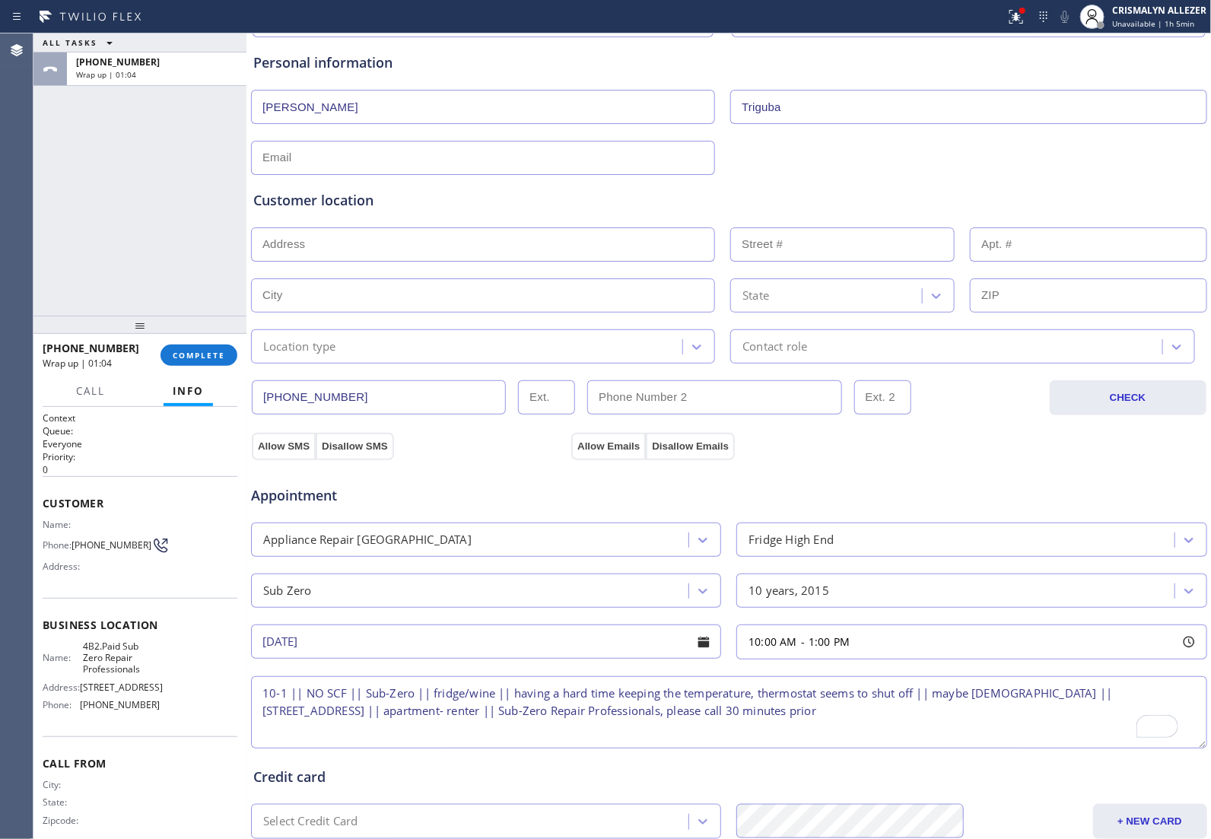
paste input "[EMAIL_ADDRESS][DOMAIN_NAME]"
type input "[EMAIL_ADDRESS][DOMAIN_NAME]"
click at [403, 256] on input "text" at bounding box center [483, 244] width 464 height 34
click at [443, 303] on input "text" at bounding box center [483, 295] width 464 height 34
click at [481, 226] on div at bounding box center [728, 242] width 959 height 37
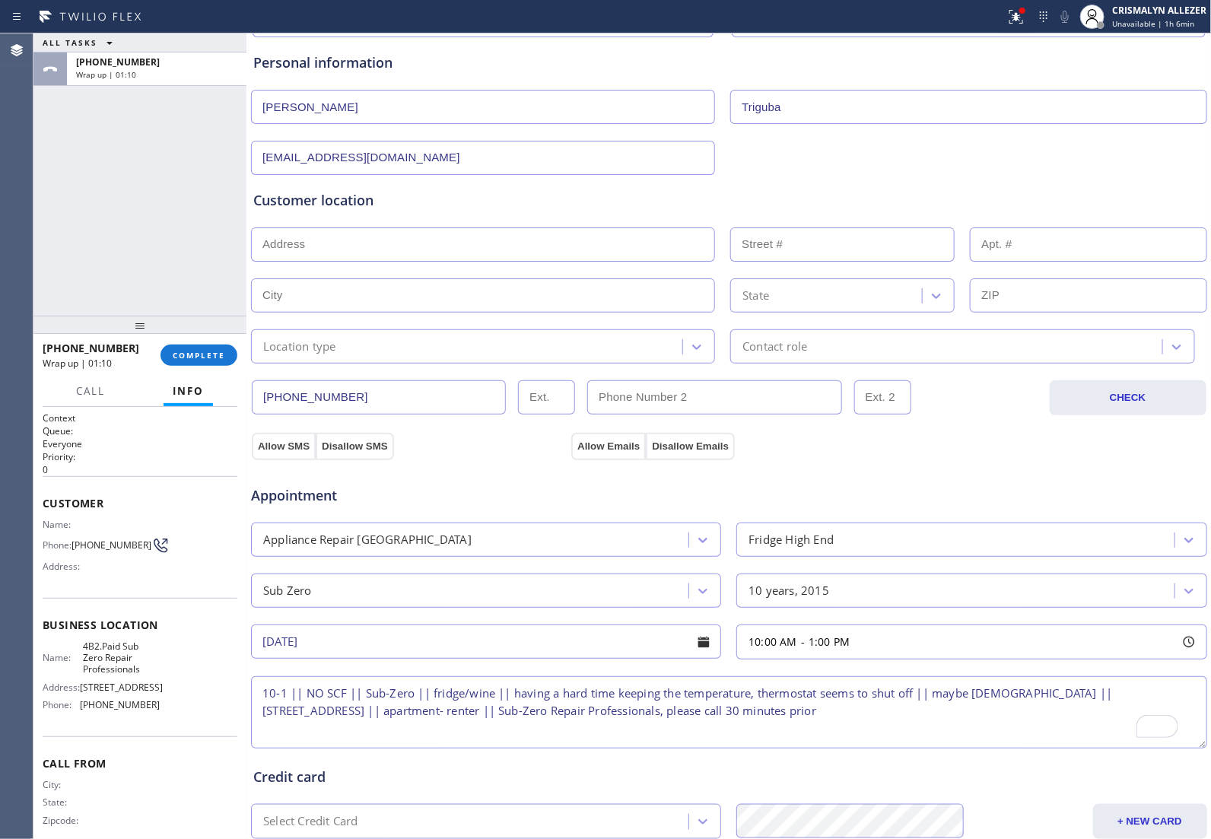
click at [484, 236] on input "text" at bounding box center [483, 244] width 464 height 34
paste input "[STREET_ADDRESS]"
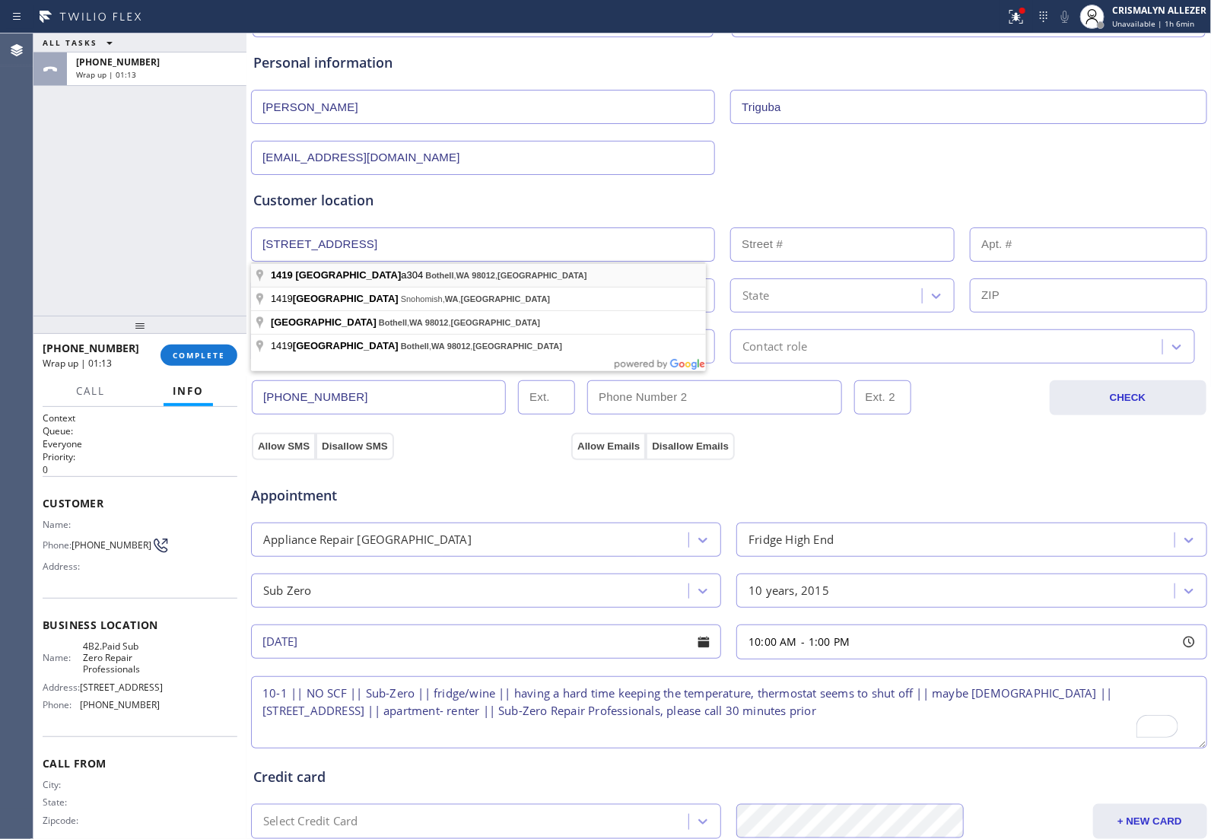
type input "[GEOGRAPHIC_DATA]"
type input "1419"
type input "Bothell"
type input "98012"
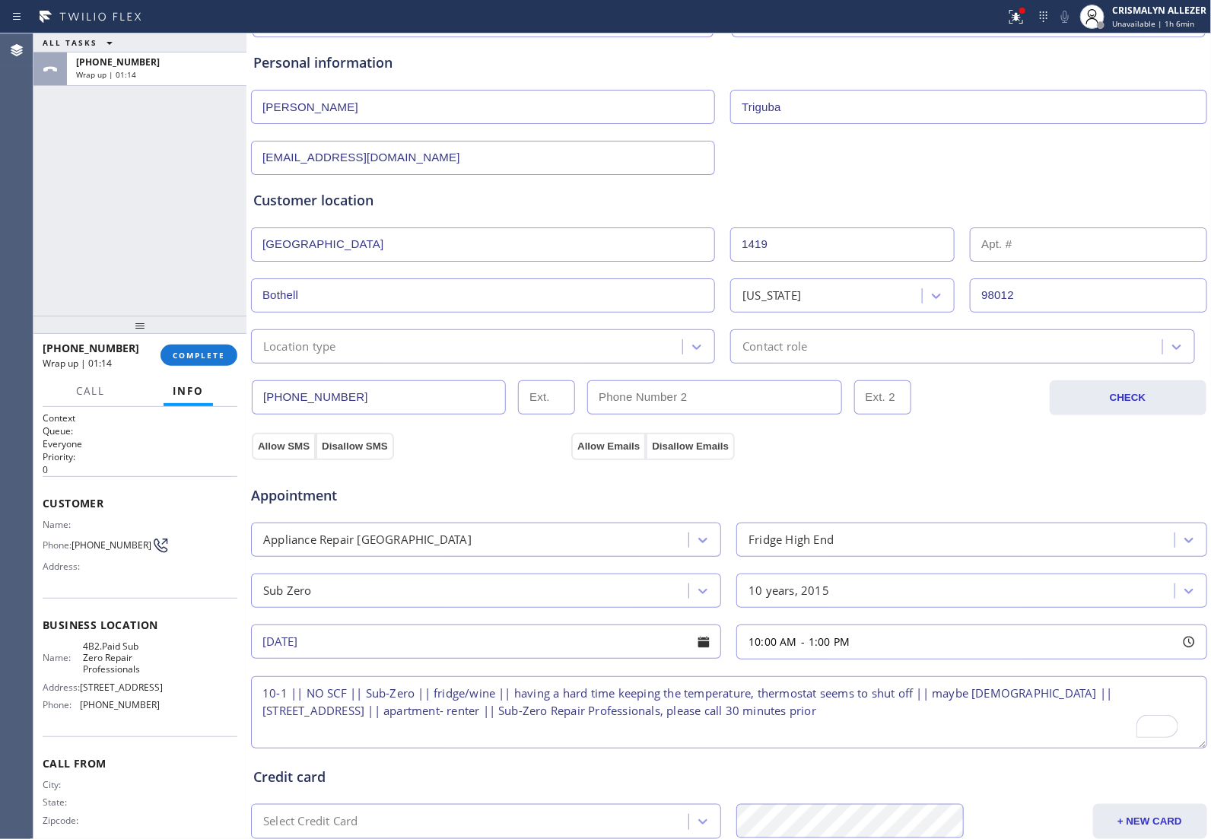
click at [1053, 248] on input "text" at bounding box center [1087, 244] width 236 height 34
type input "A304"
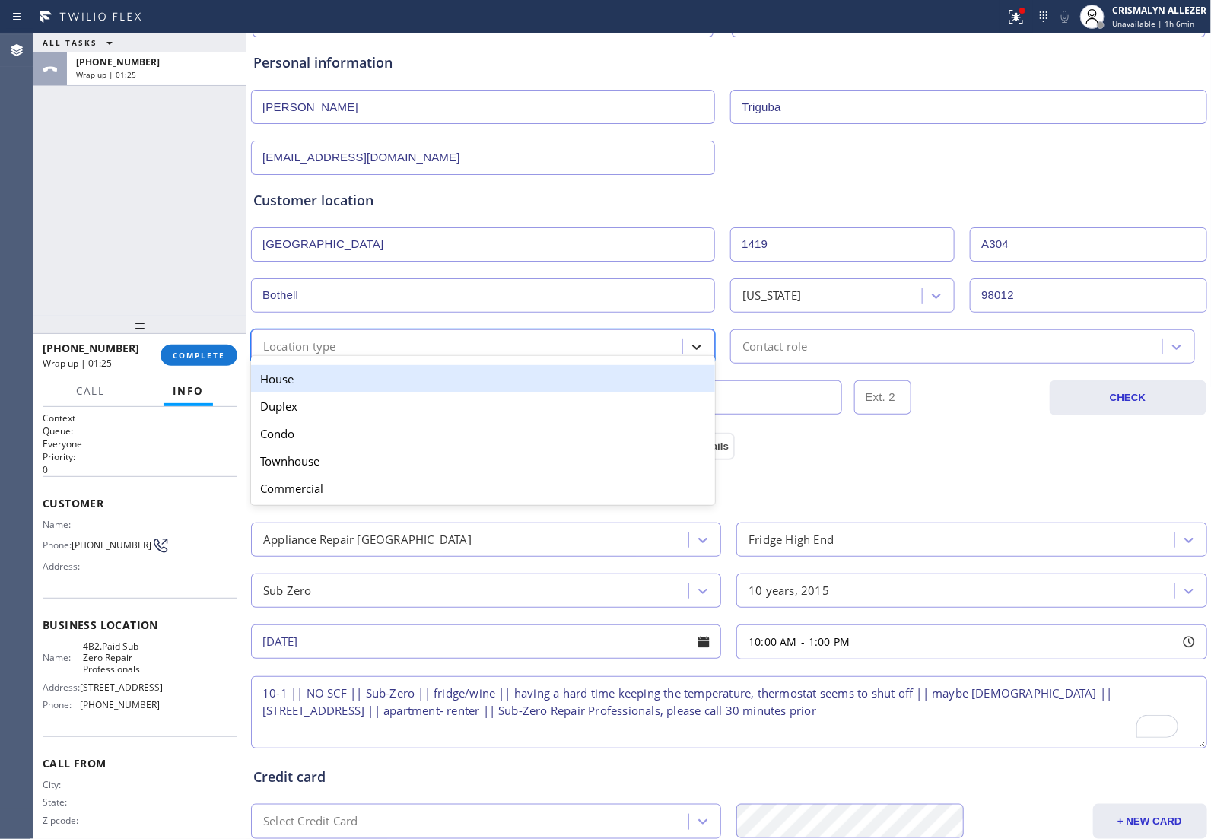
click at [690, 354] on icon at bounding box center [696, 346] width 15 height 15
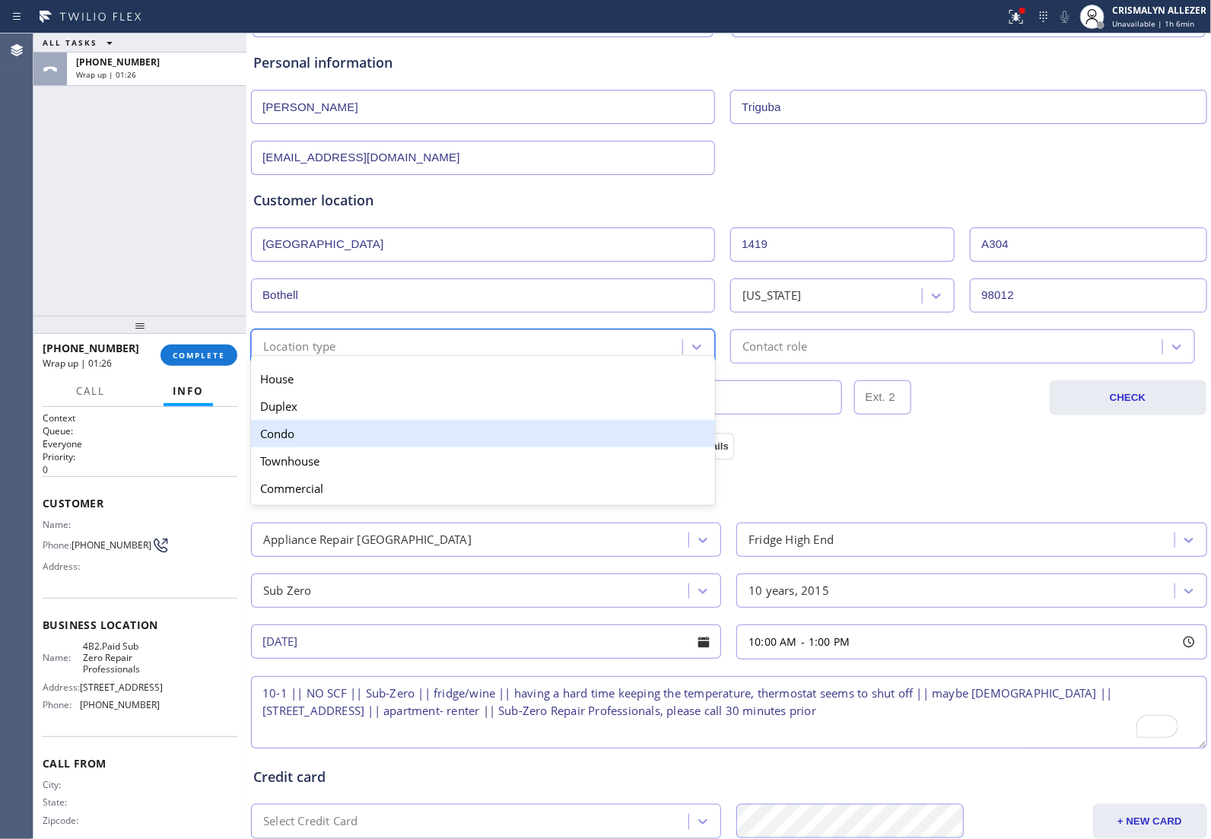
click at [420, 436] on div "Condo" at bounding box center [483, 433] width 464 height 27
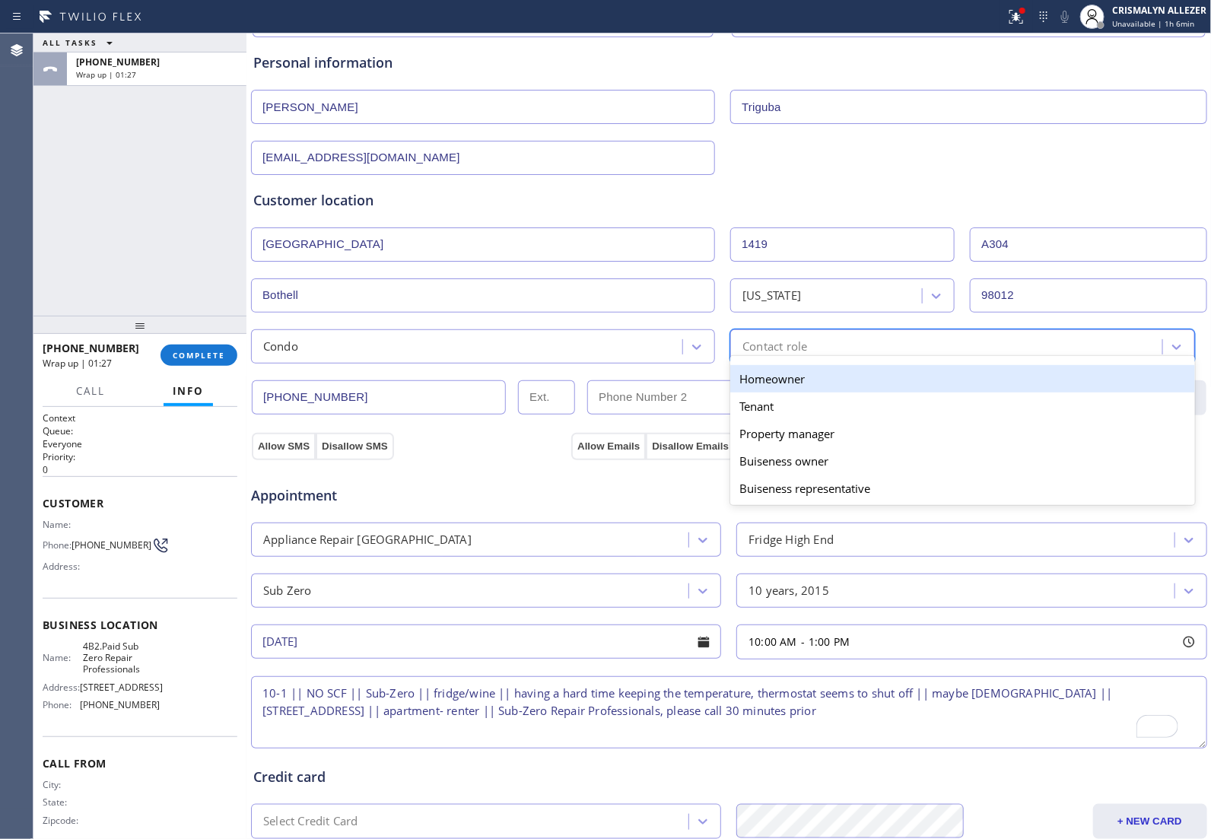
click at [863, 357] on div "option Homeowner focused, 1 of 5. 5 results available. Use Up and Down to choos…" at bounding box center [962, 346] width 464 height 34
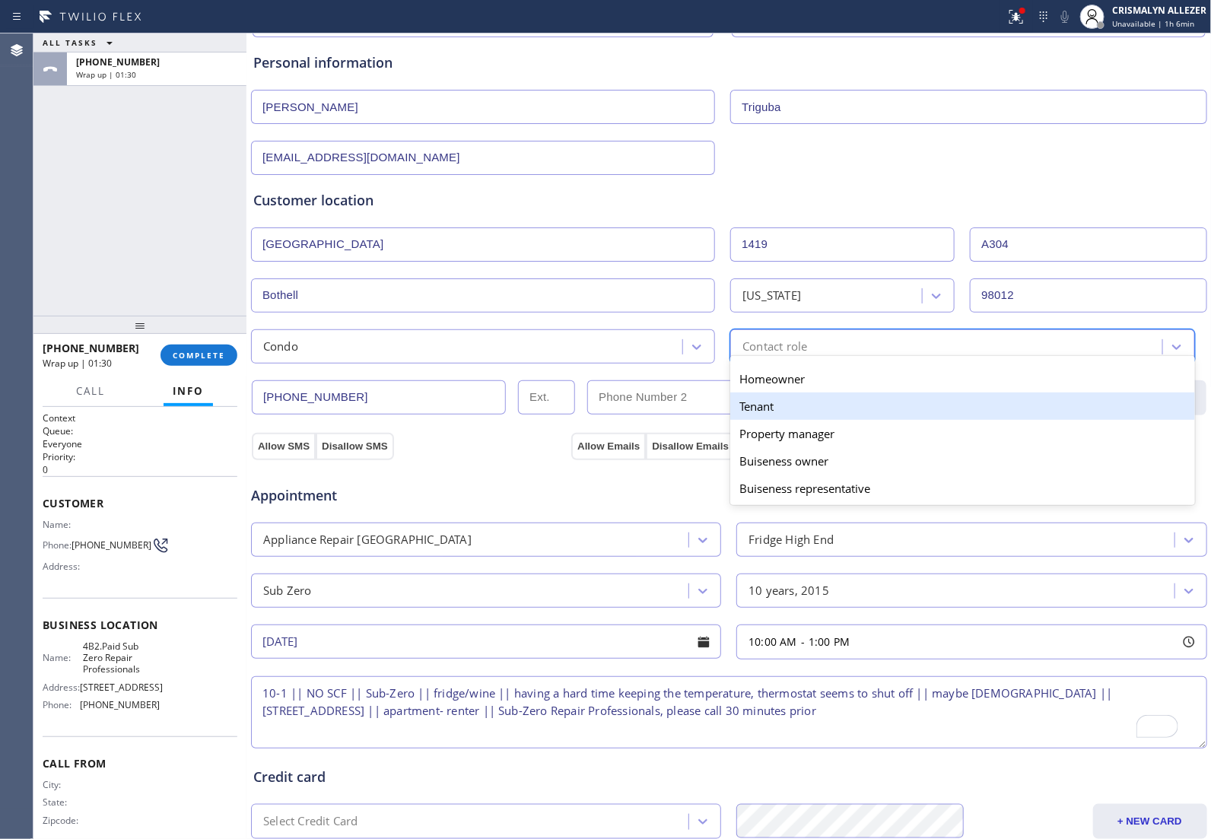
click at [802, 418] on div "Tenant" at bounding box center [962, 405] width 464 height 27
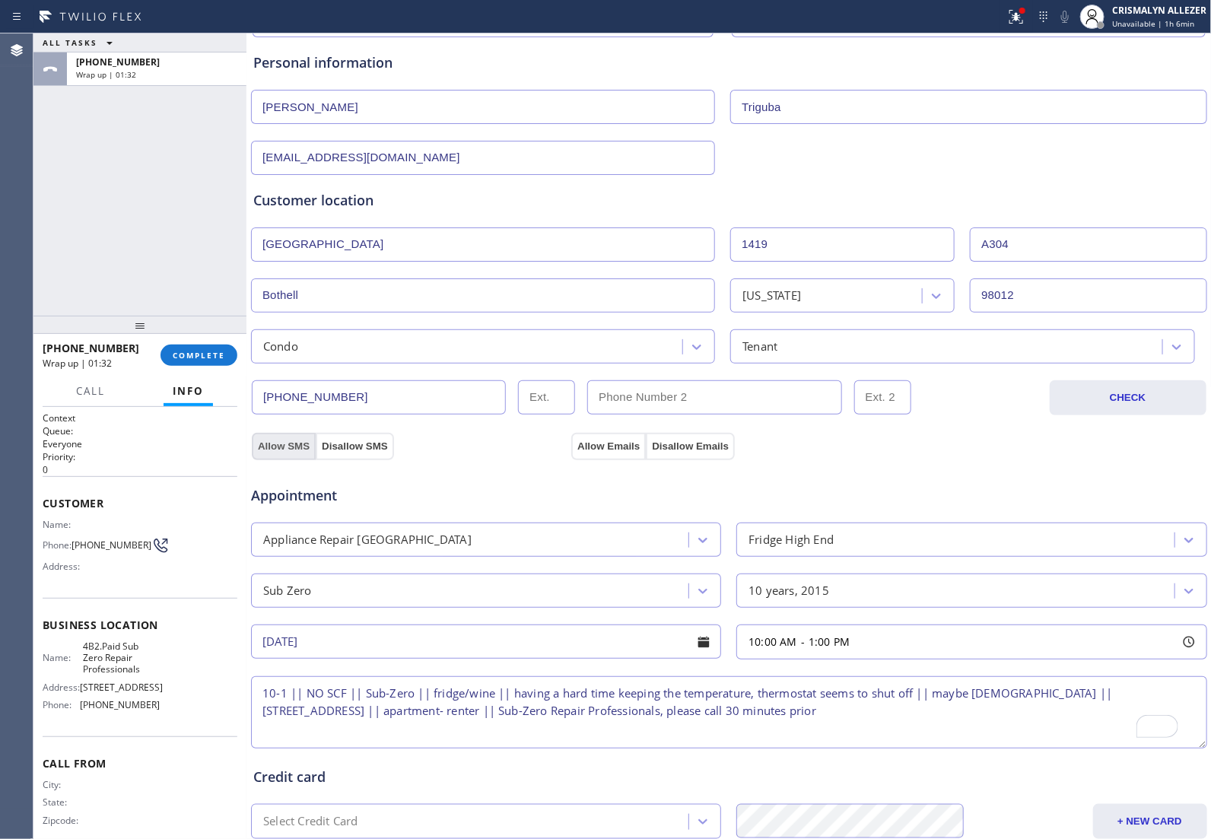
click at [286, 446] on button "Allow SMS" at bounding box center [284, 446] width 64 height 27
click at [598, 446] on button "Allow Emails" at bounding box center [608, 446] width 75 height 27
click at [599, 341] on div "Condo" at bounding box center [468, 346] width 427 height 27
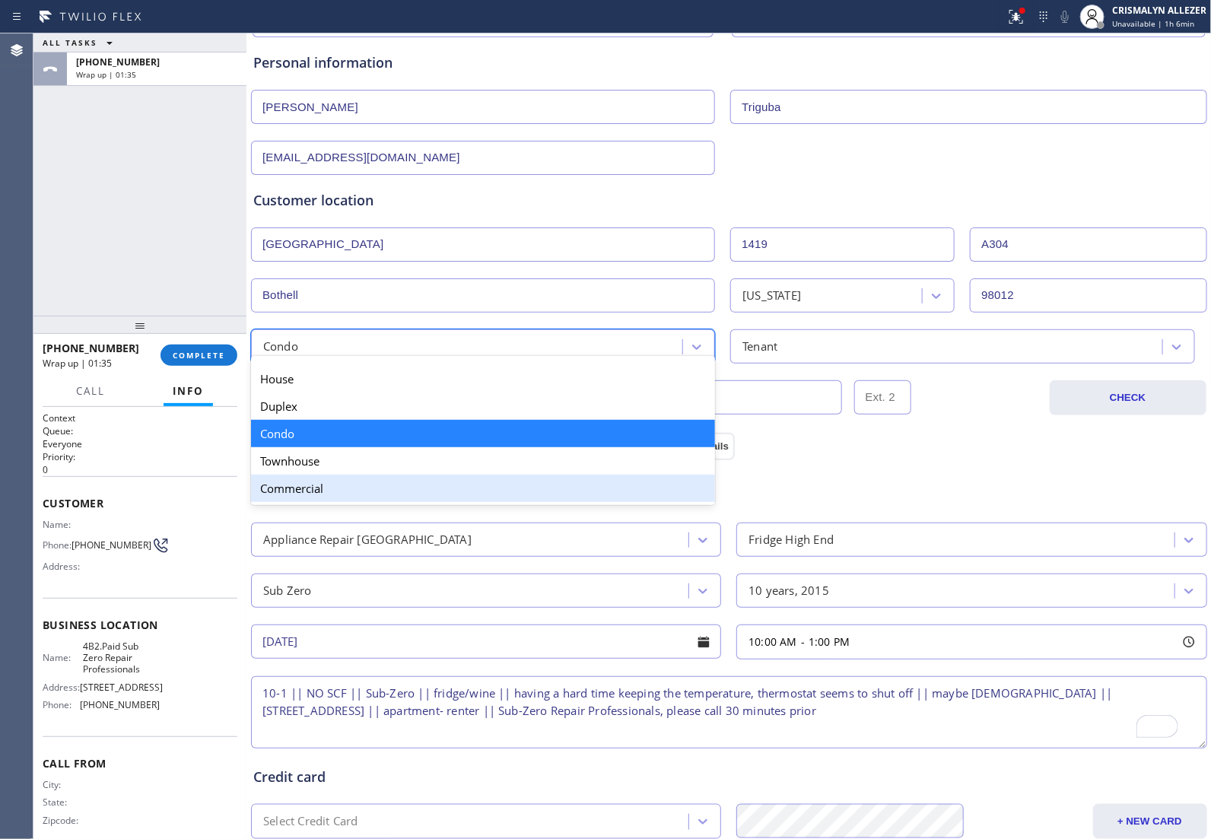
click at [466, 502] on div "Commercial" at bounding box center [483, 487] width 464 height 27
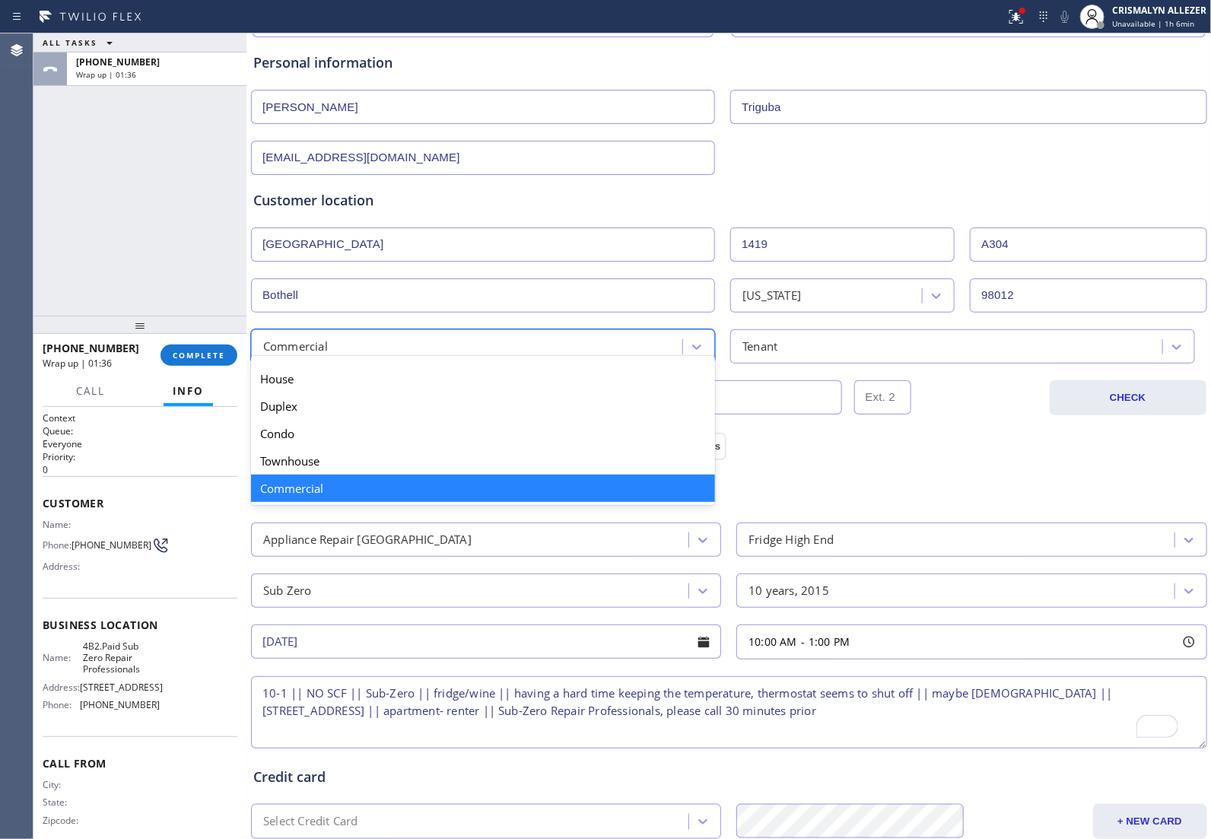
click at [480, 351] on div "Commercial" at bounding box center [468, 346] width 427 height 27
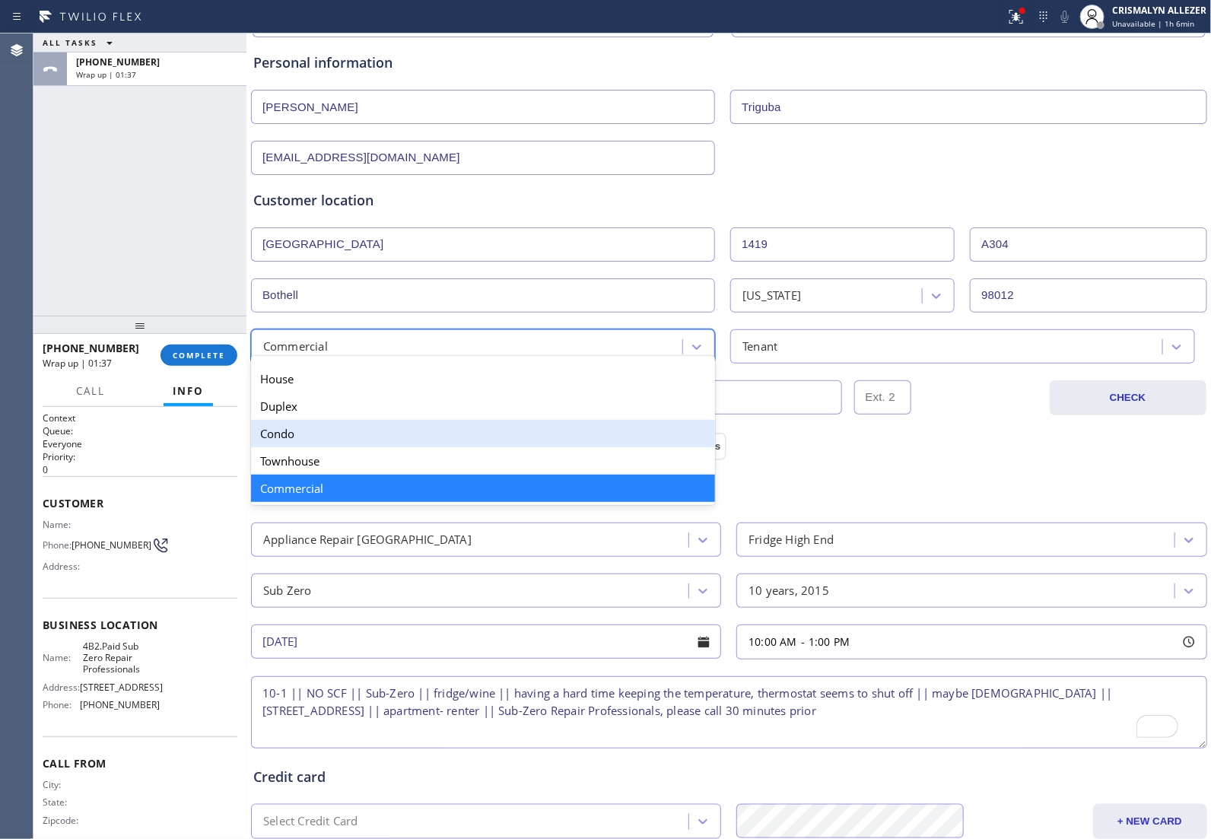
click at [342, 439] on div "Condo" at bounding box center [483, 433] width 464 height 27
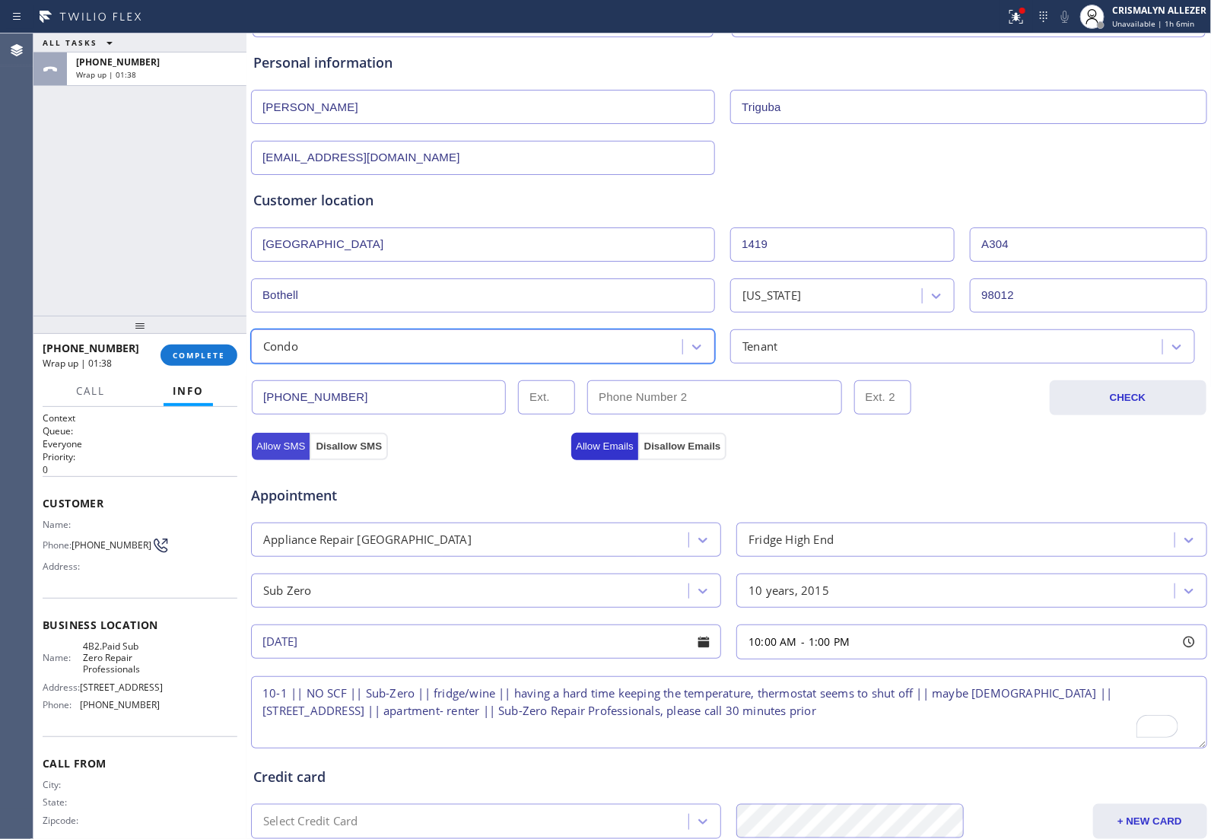
click at [274, 441] on button "Allow SMS" at bounding box center [281, 446] width 58 height 27
click at [601, 442] on button "Allow Emails" at bounding box center [604, 446] width 67 height 27
click at [278, 446] on button "Allow SMS" at bounding box center [281, 446] width 58 height 27
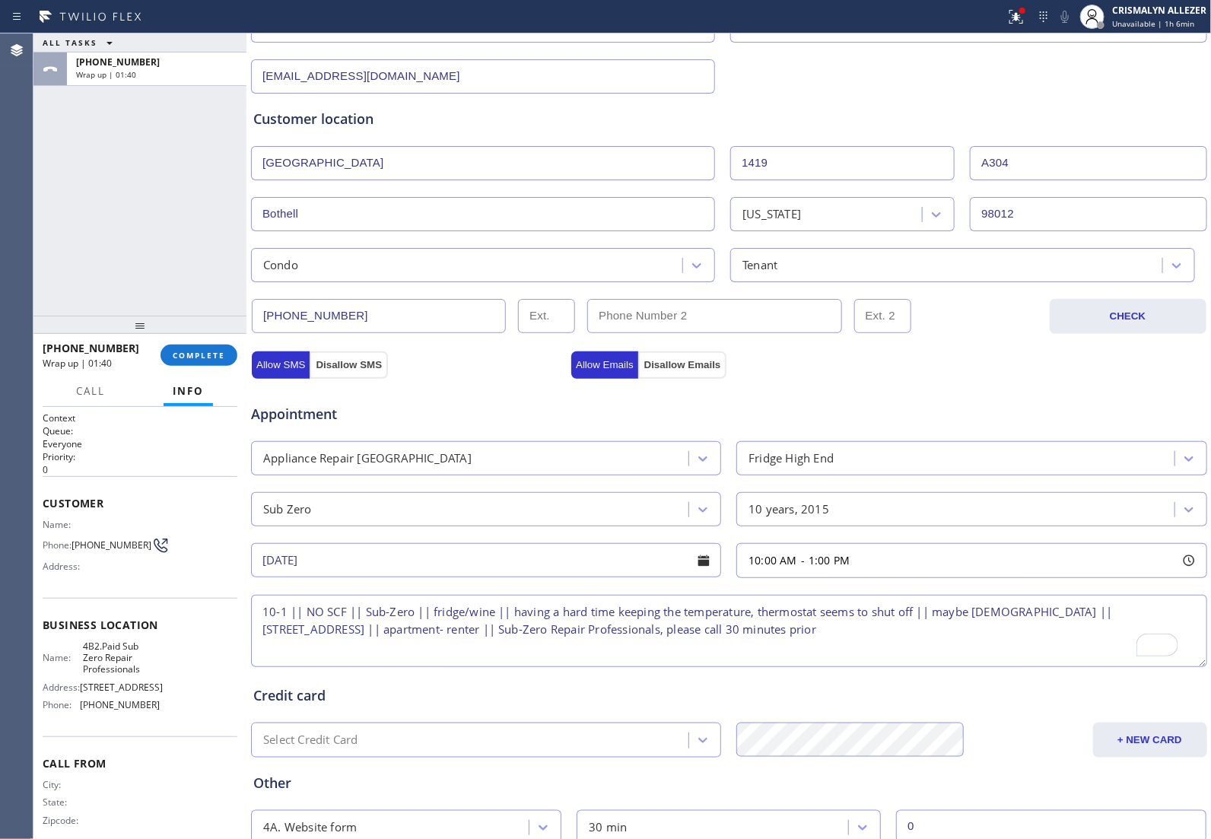
scroll to position [342, 0]
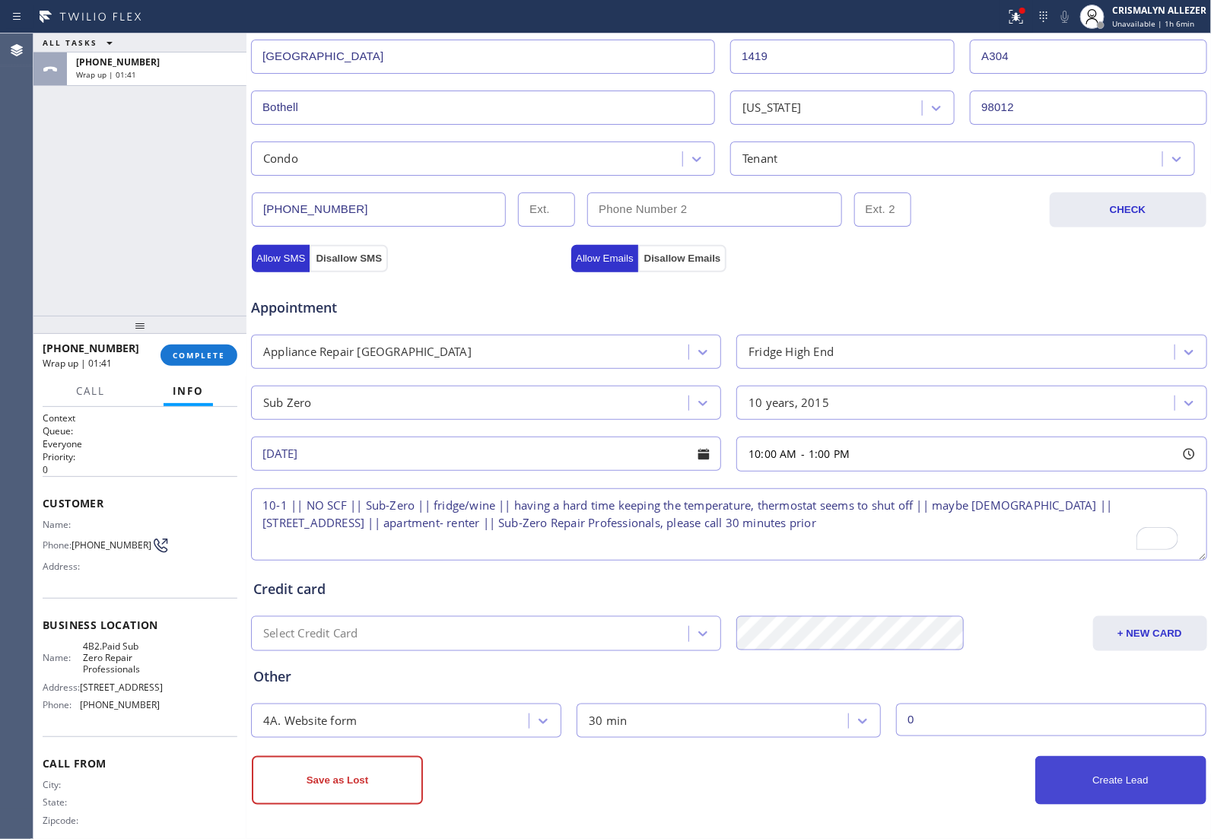
click at [1068, 785] on button "Create Lead" at bounding box center [1120, 780] width 171 height 49
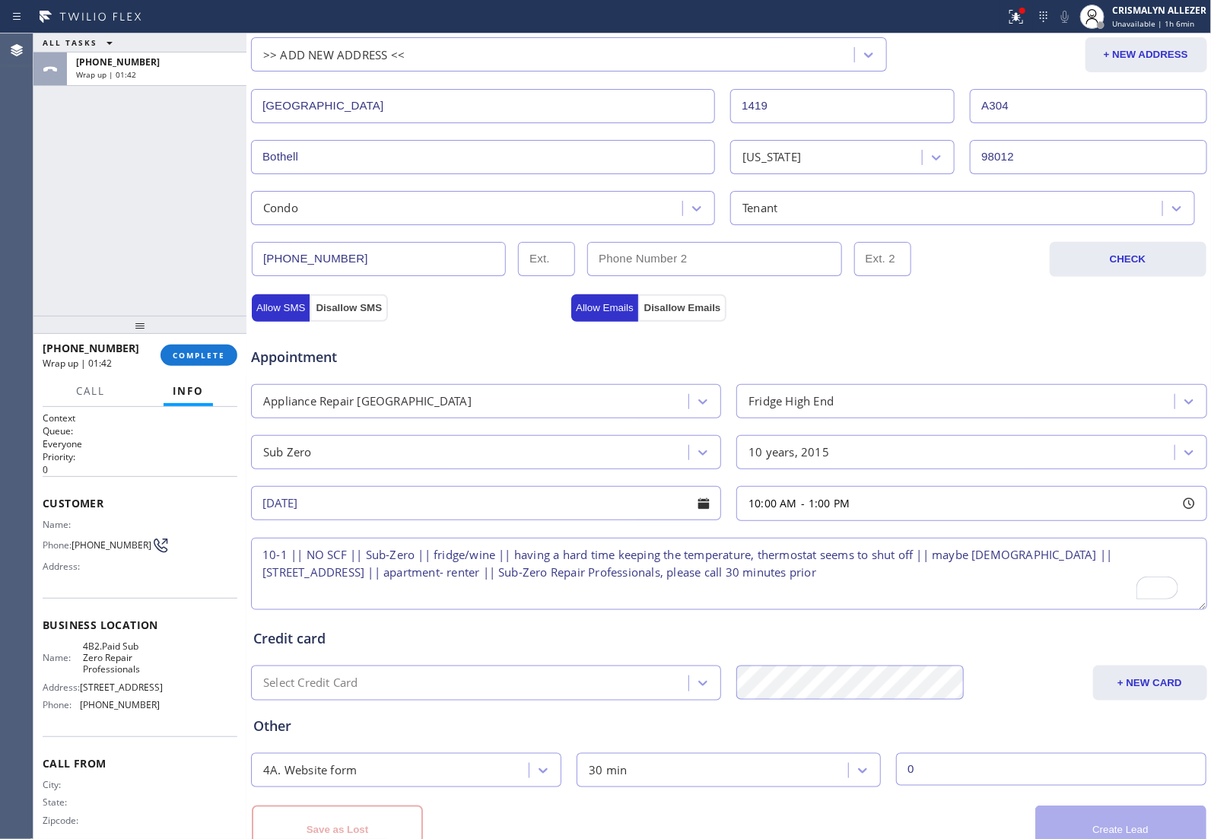
scroll to position [393, 0]
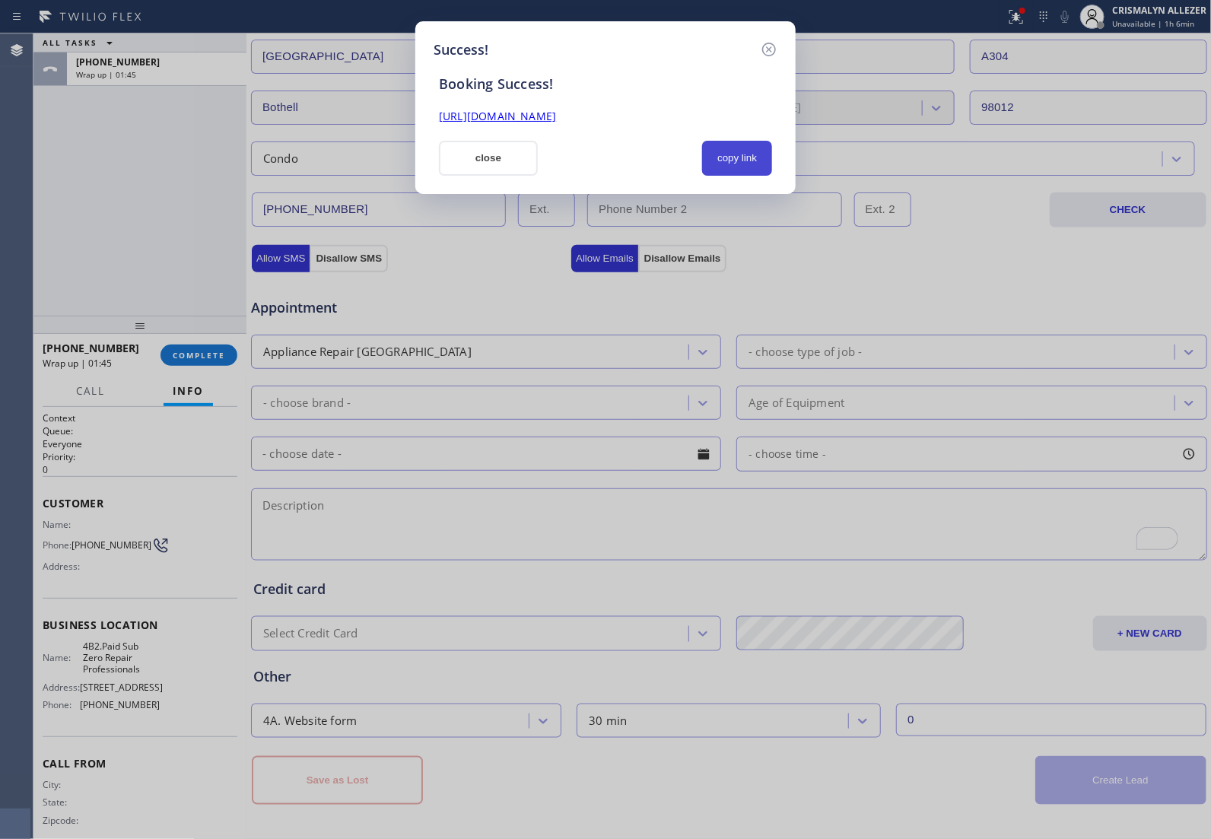
click at [728, 164] on button "copy link" at bounding box center [737, 158] width 70 height 35
click at [489, 162] on button "close" at bounding box center [488, 158] width 99 height 35
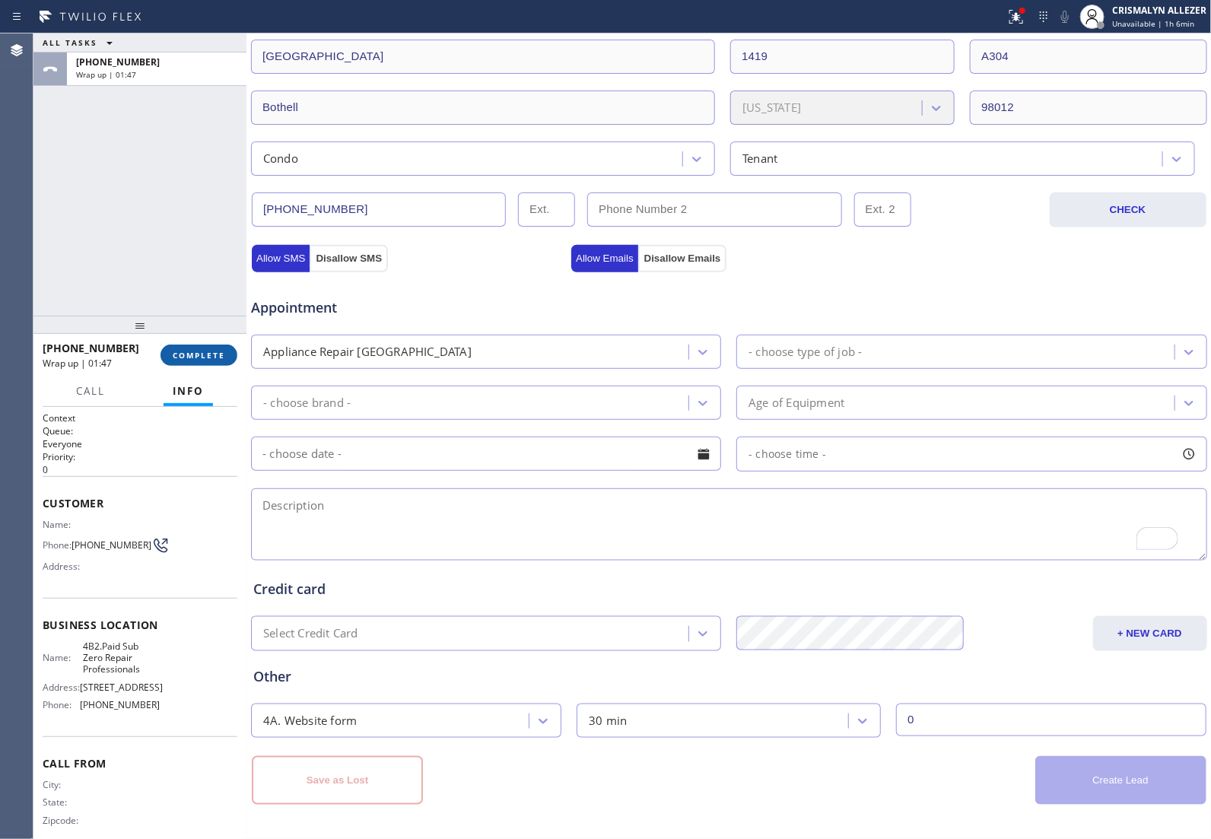
click at [187, 356] on span "COMPLETE" at bounding box center [199, 355] width 52 height 11
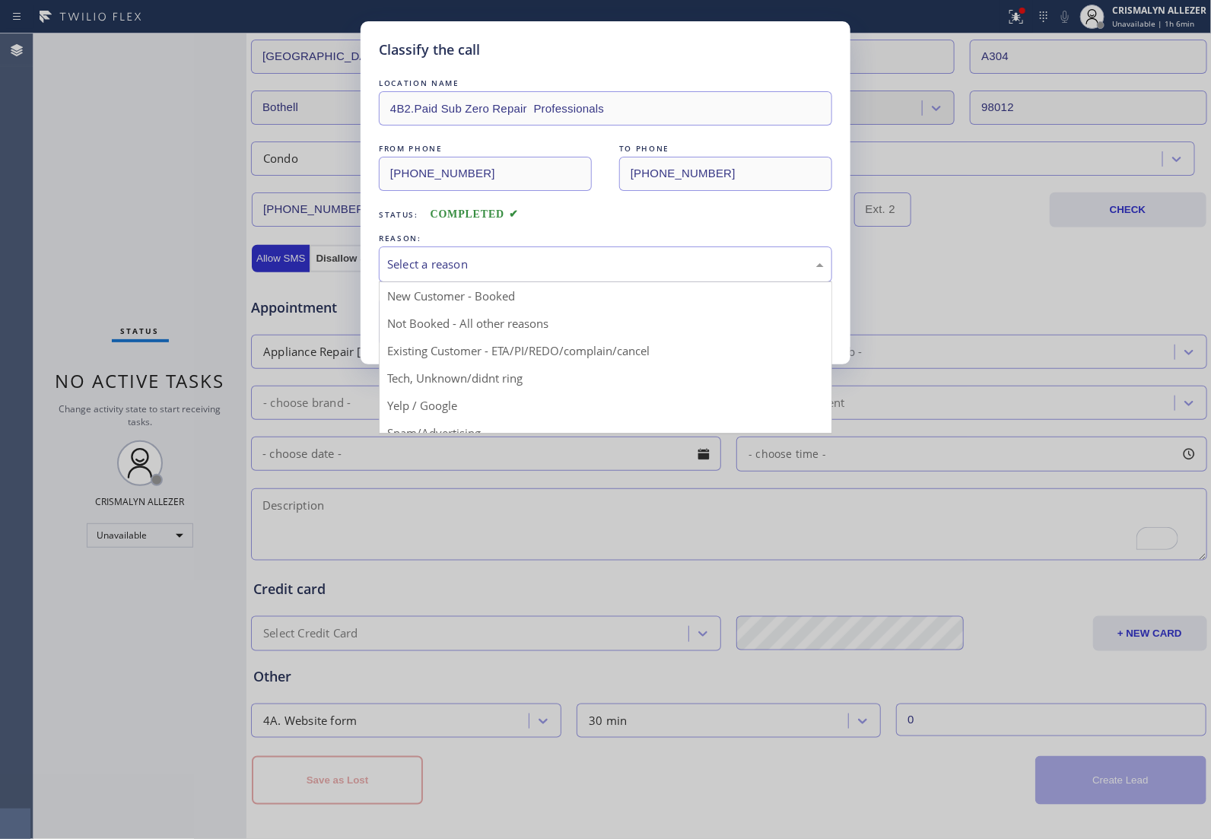
click at [555, 272] on div "Select a reason" at bounding box center [605, 263] width 436 height 17
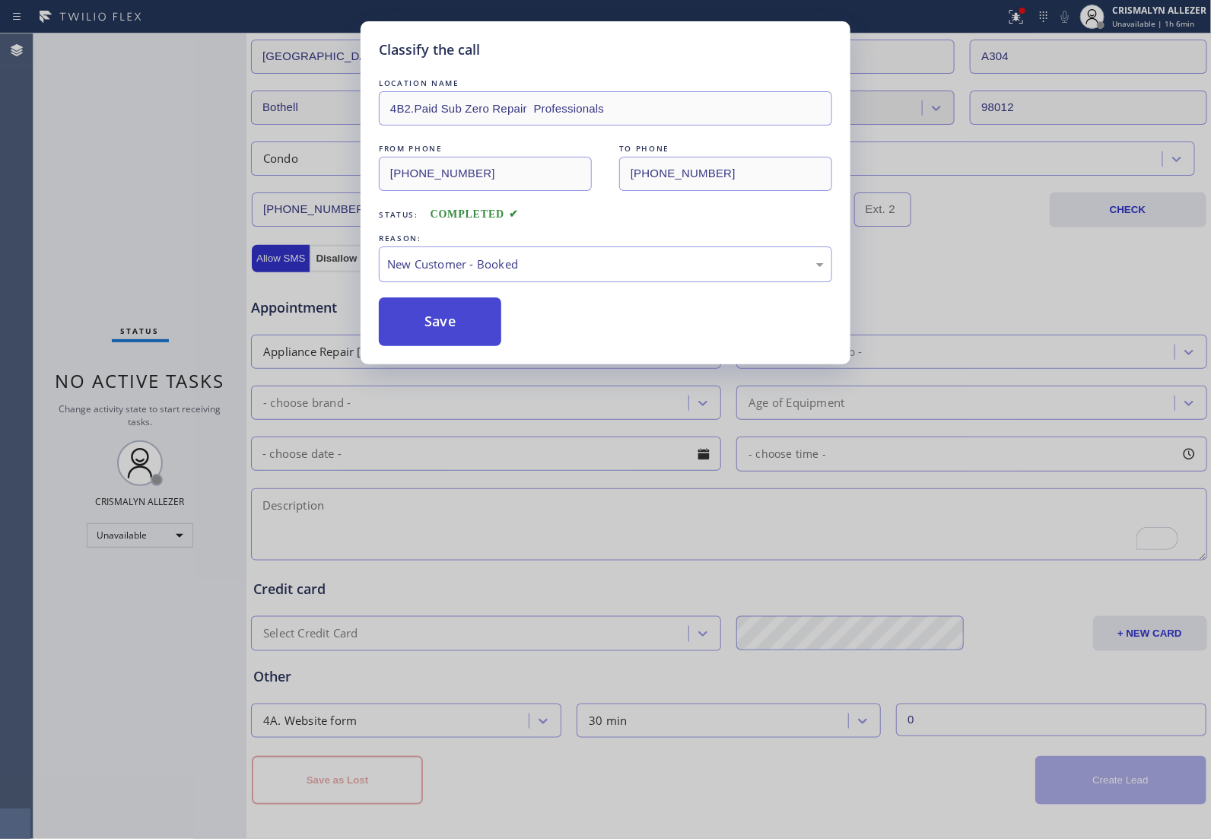
click at [446, 332] on button "Save" at bounding box center [440, 321] width 122 height 49
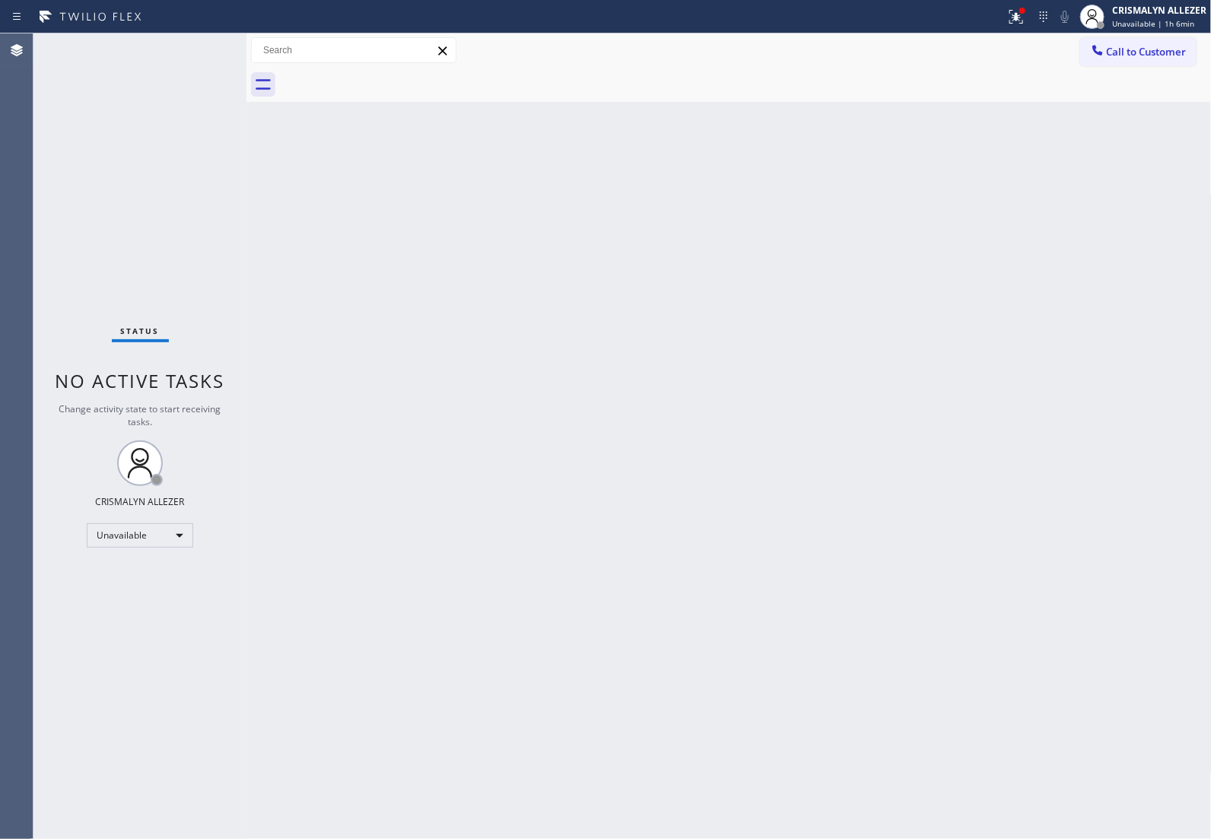
click at [887, 154] on div "Back to Dashboard Change Sender ID Customers Technicians Select a contact Outbo…" at bounding box center [728, 435] width 965 height 805
click at [1123, 53] on span "Call to Customer" at bounding box center [1146, 52] width 80 height 14
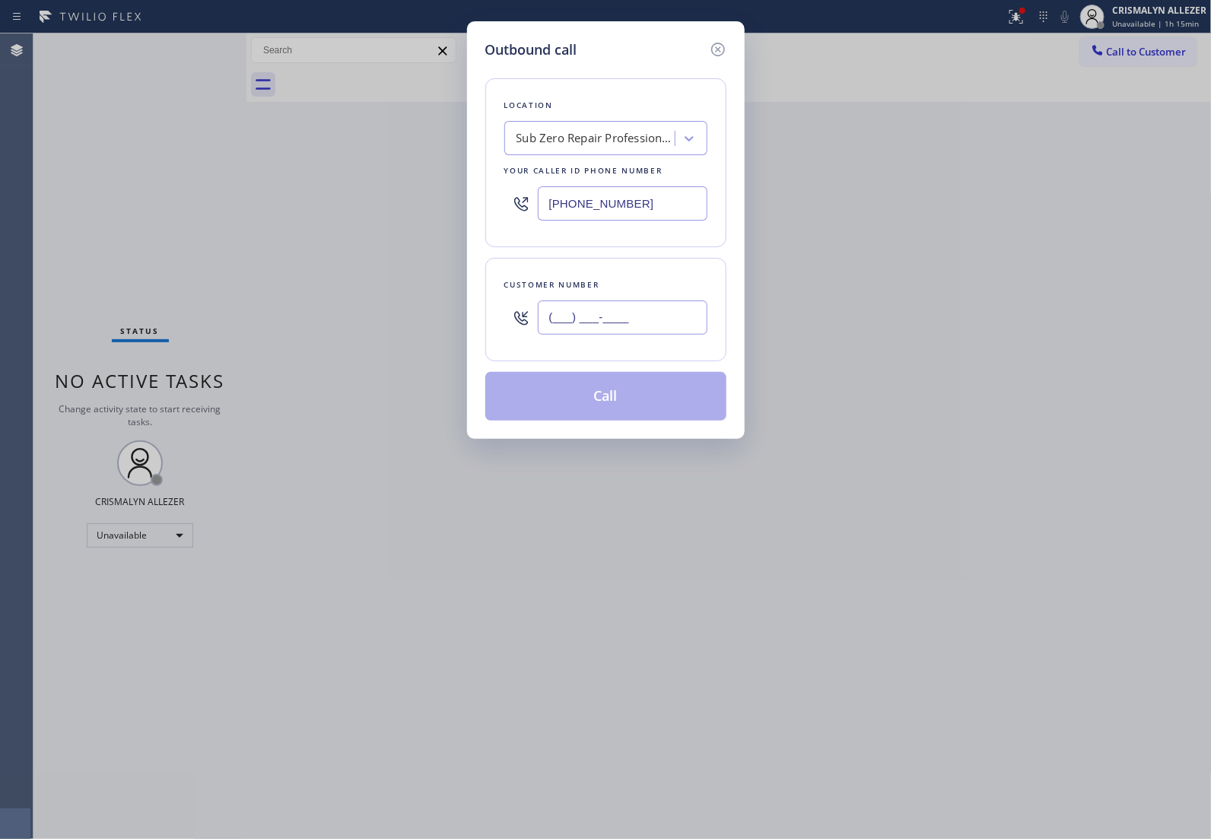
click at [662, 333] on input "(___) ___-____" at bounding box center [623, 317] width 170 height 34
paste input "708) 937-3302"
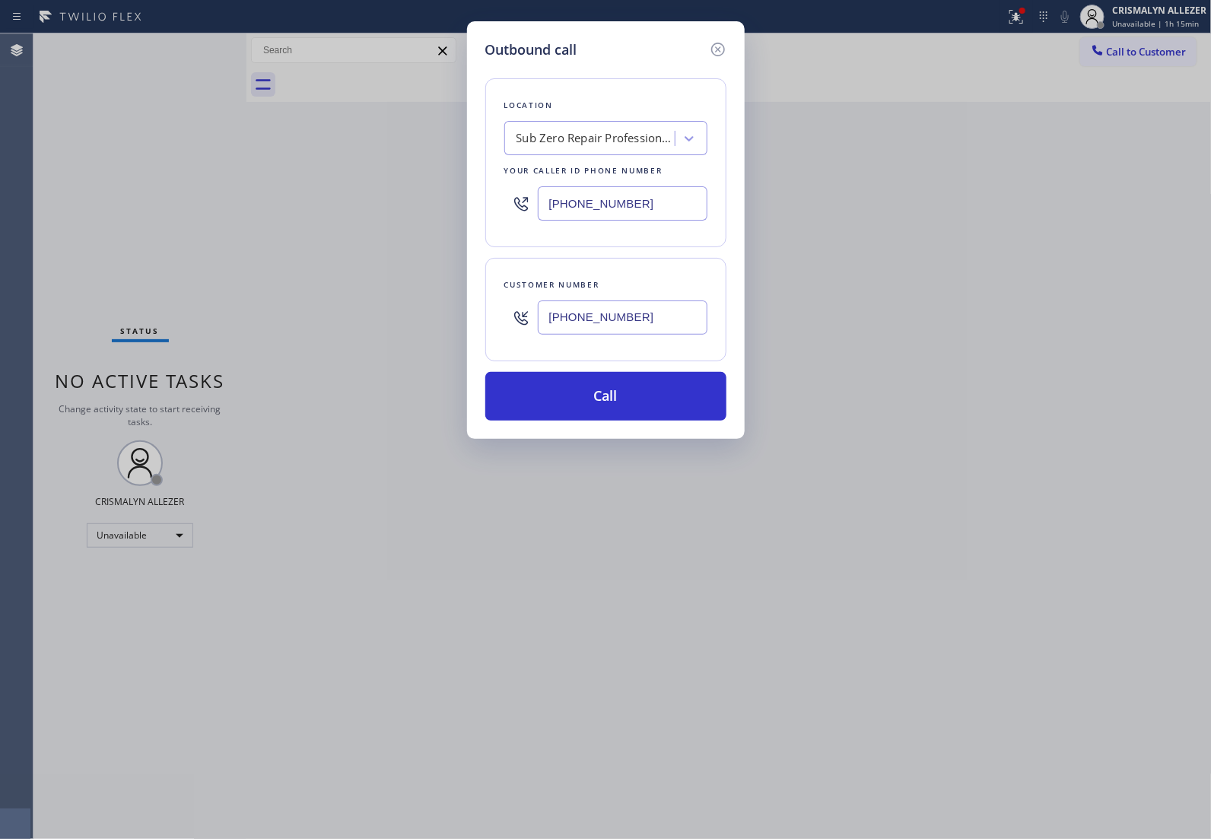
type input "[PHONE_NUMBER]"
click at [598, 143] on div "Sub Zero Repair Professionals" at bounding box center [596, 138] width 160 height 17
type input "5 star appliance re"
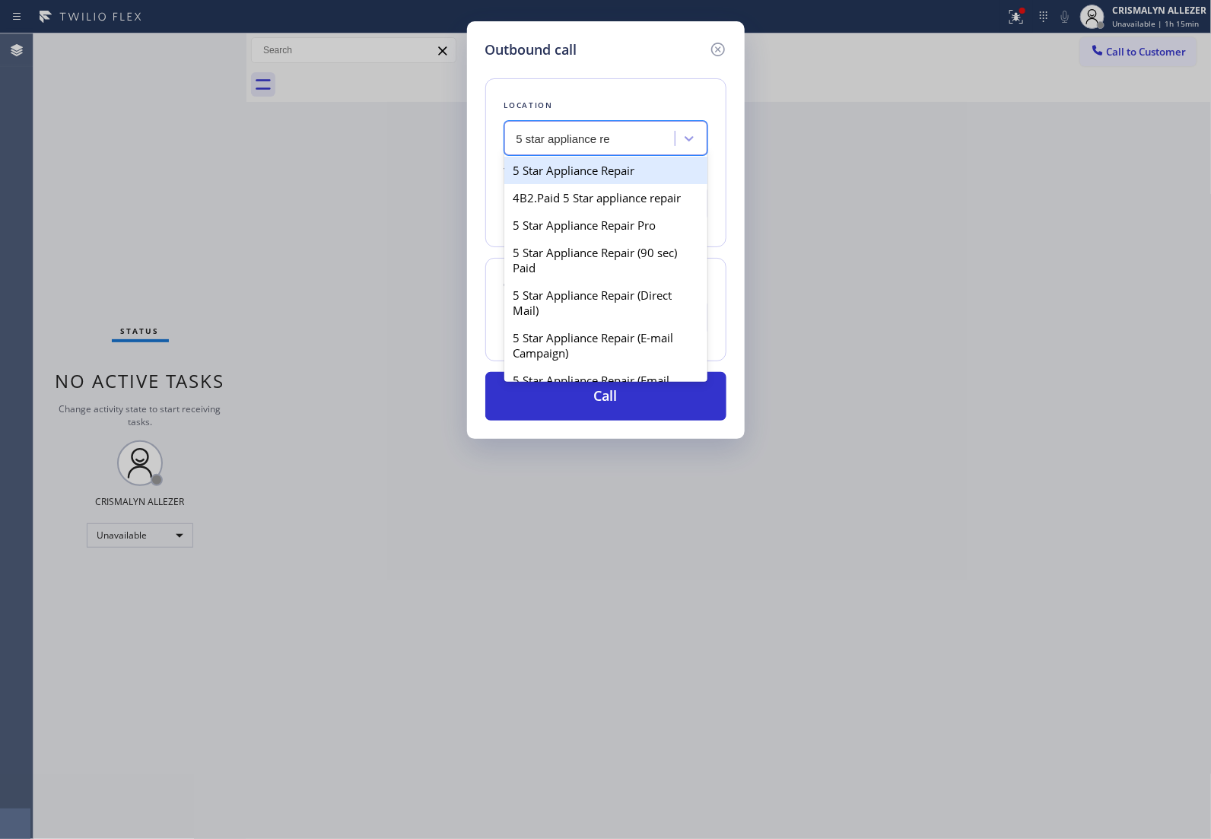
click at [598, 169] on div "5 Star Appliance Repair" at bounding box center [605, 170] width 203 height 27
type input "[PHONE_NUMBER]"
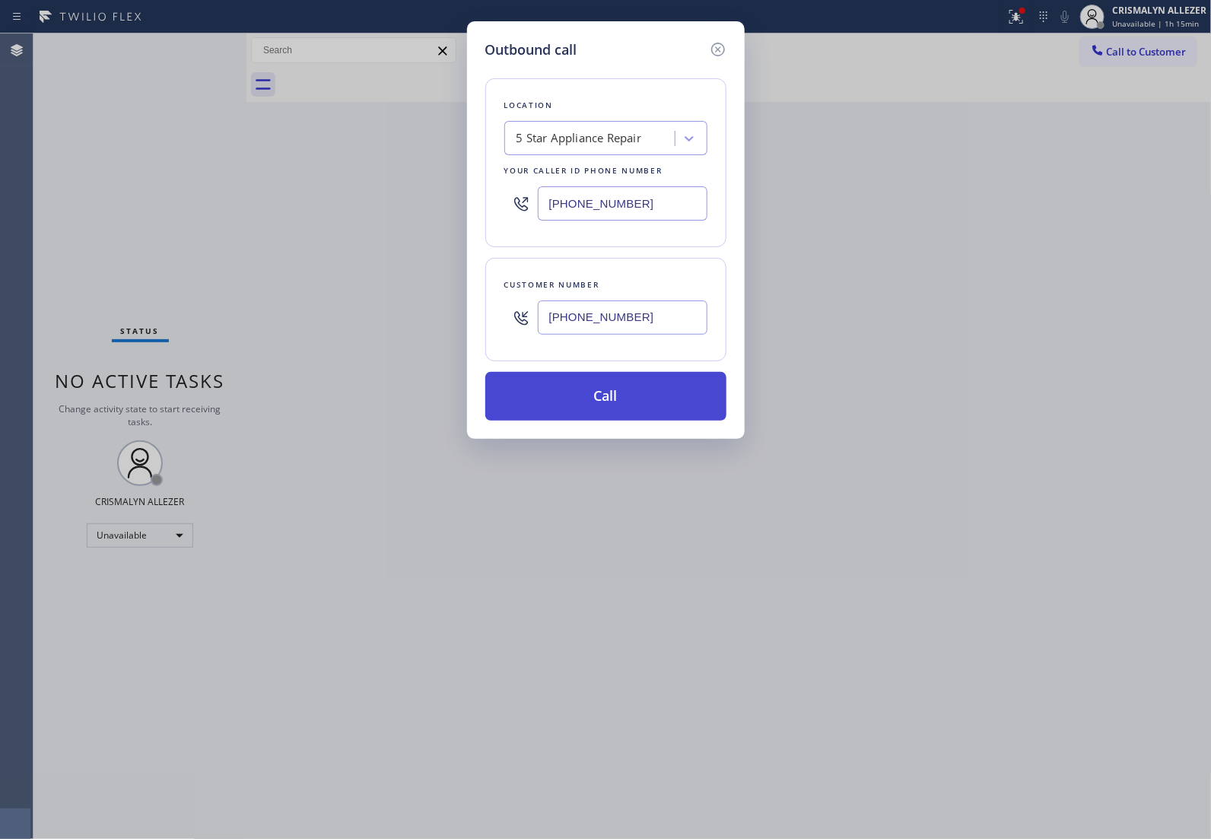
click at [627, 420] on button "Call" at bounding box center [605, 396] width 241 height 49
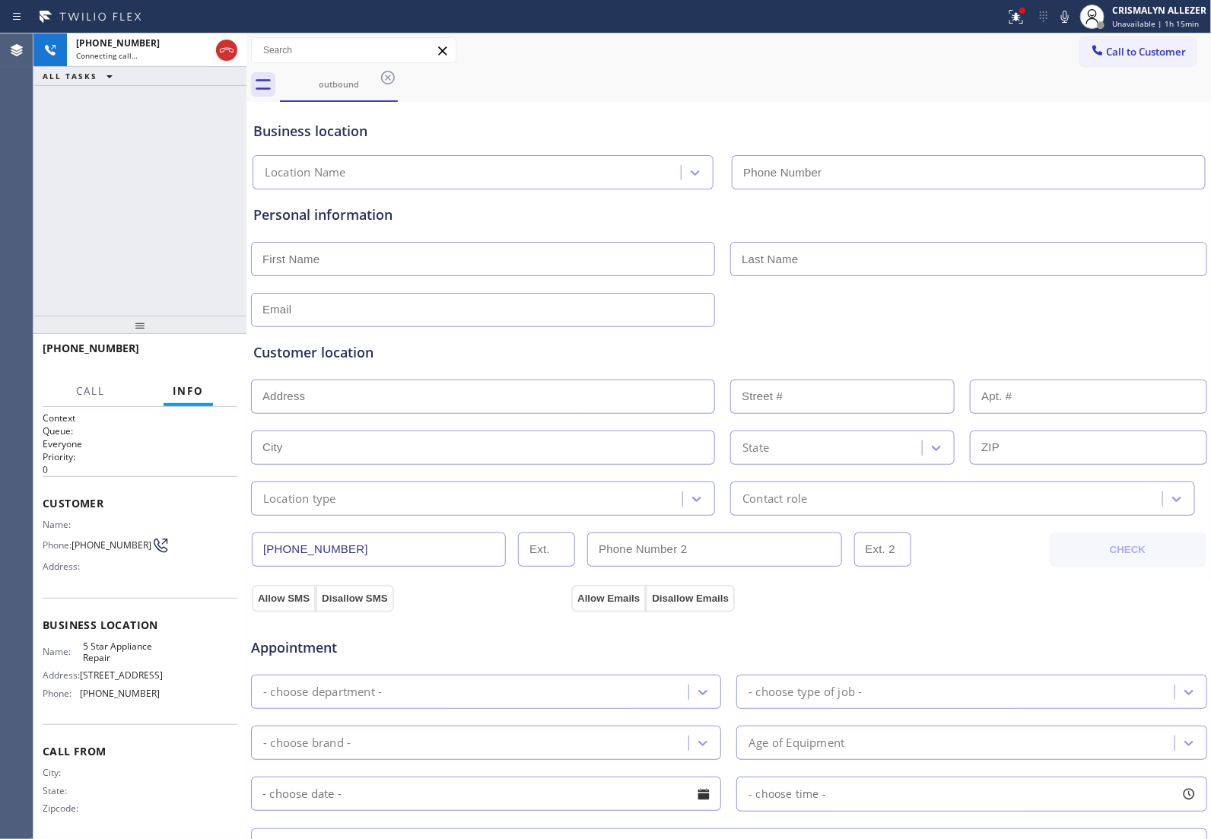
type input "[PHONE_NUMBER]"
click at [195, 361] on button "HANG UP" at bounding box center [202, 354] width 71 height 21
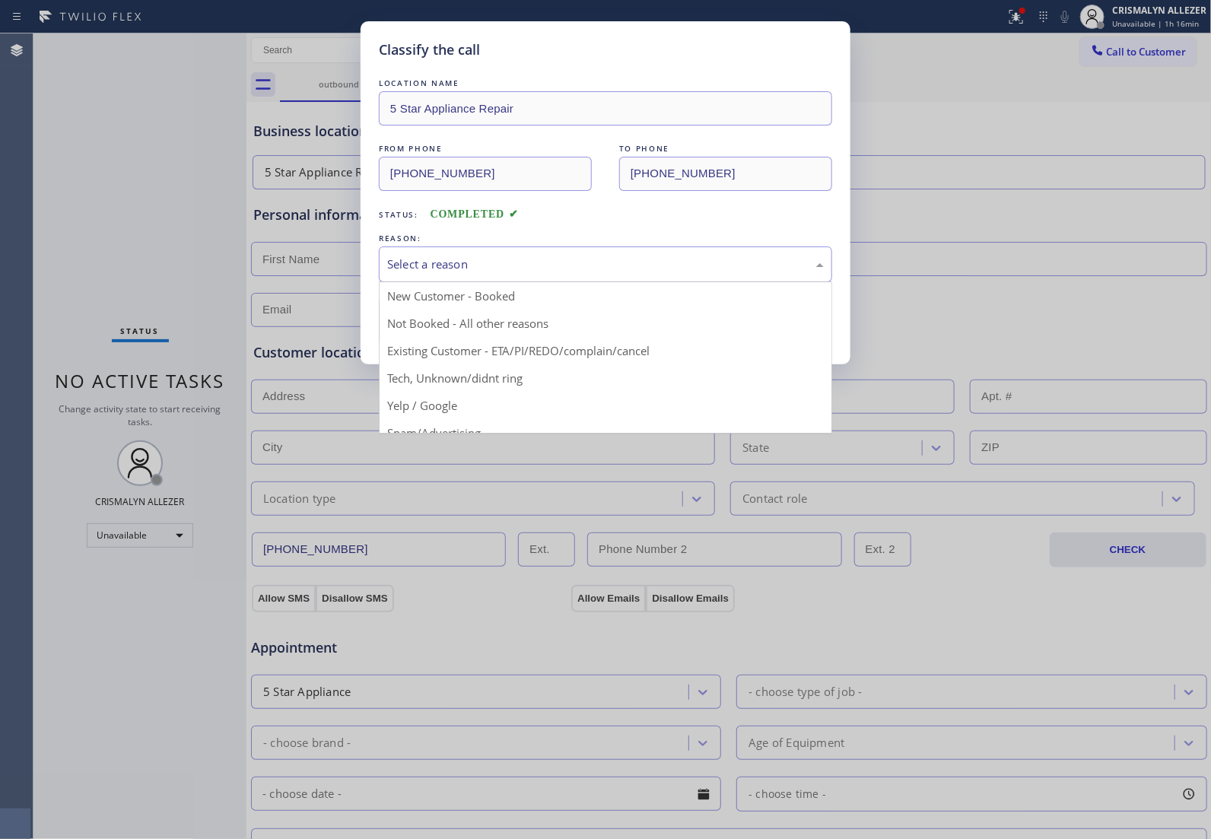
click at [559, 271] on div "Select a reason" at bounding box center [605, 263] width 436 height 17
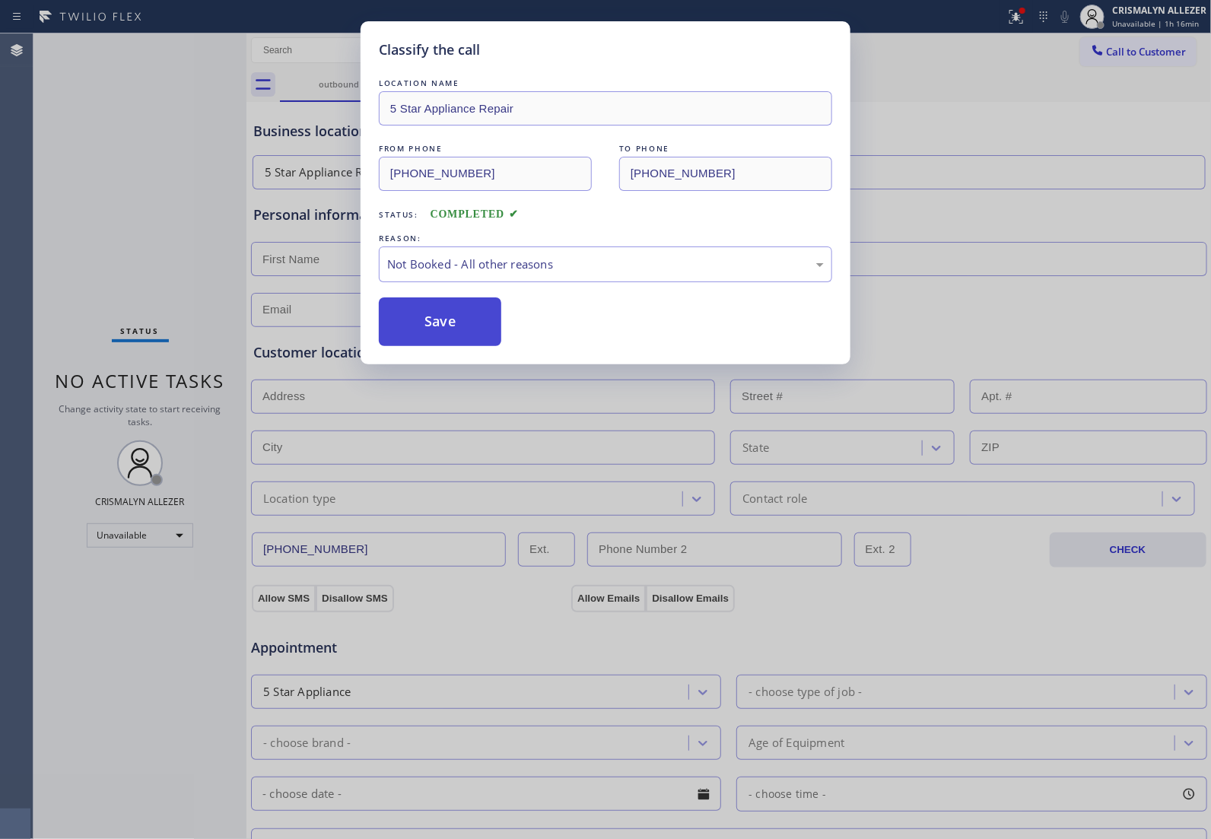
click at [459, 319] on button "Save" at bounding box center [440, 321] width 122 height 49
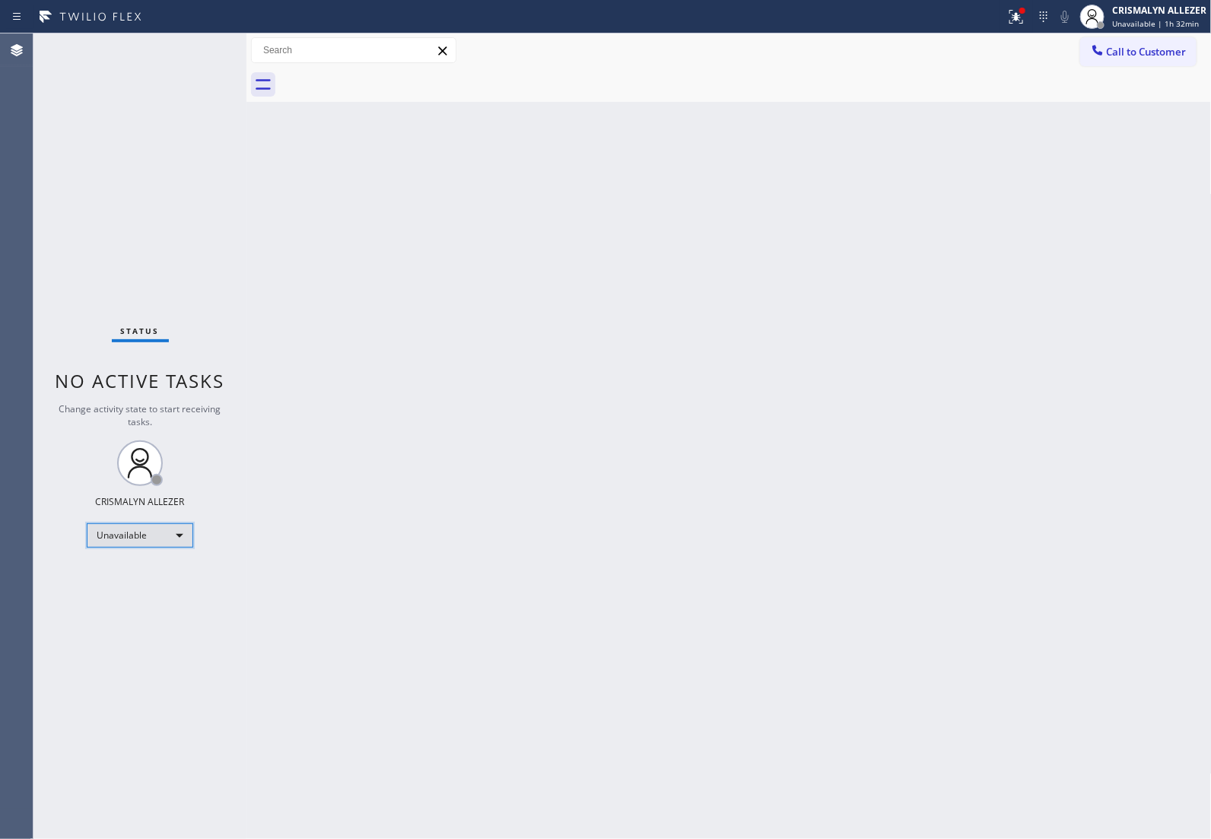
click at [180, 545] on div "Unavailable" at bounding box center [140, 535] width 106 height 24
click at [169, 612] on li "Break" at bounding box center [138, 613] width 103 height 18
click at [480, 251] on div "Back to Dashboard Change Sender ID Customers Technicians Select a contact Outbo…" at bounding box center [728, 435] width 965 height 805
click at [173, 526] on div "Break" at bounding box center [140, 535] width 106 height 24
click at [160, 593] on li "Unavailable" at bounding box center [138, 594] width 103 height 18
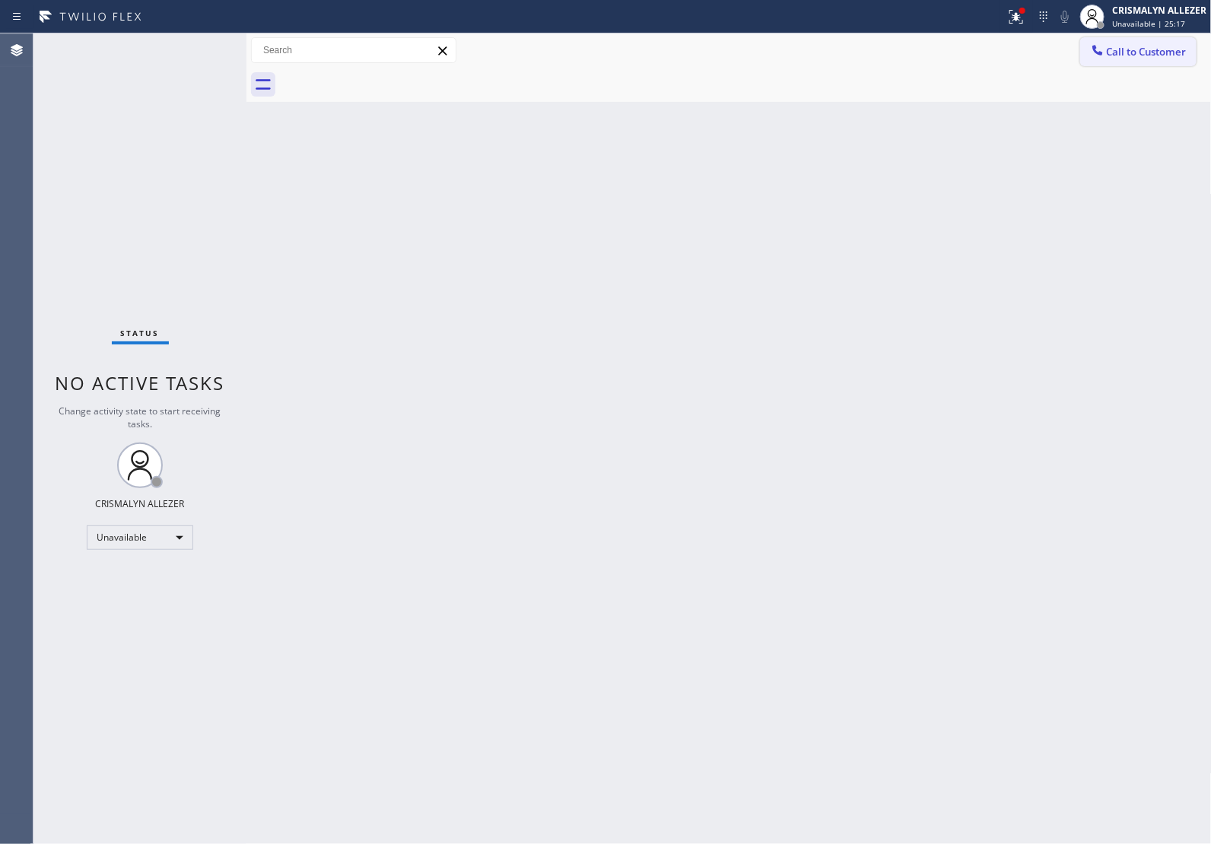
click at [1160, 58] on span "Call to Customer" at bounding box center [1146, 52] width 80 height 14
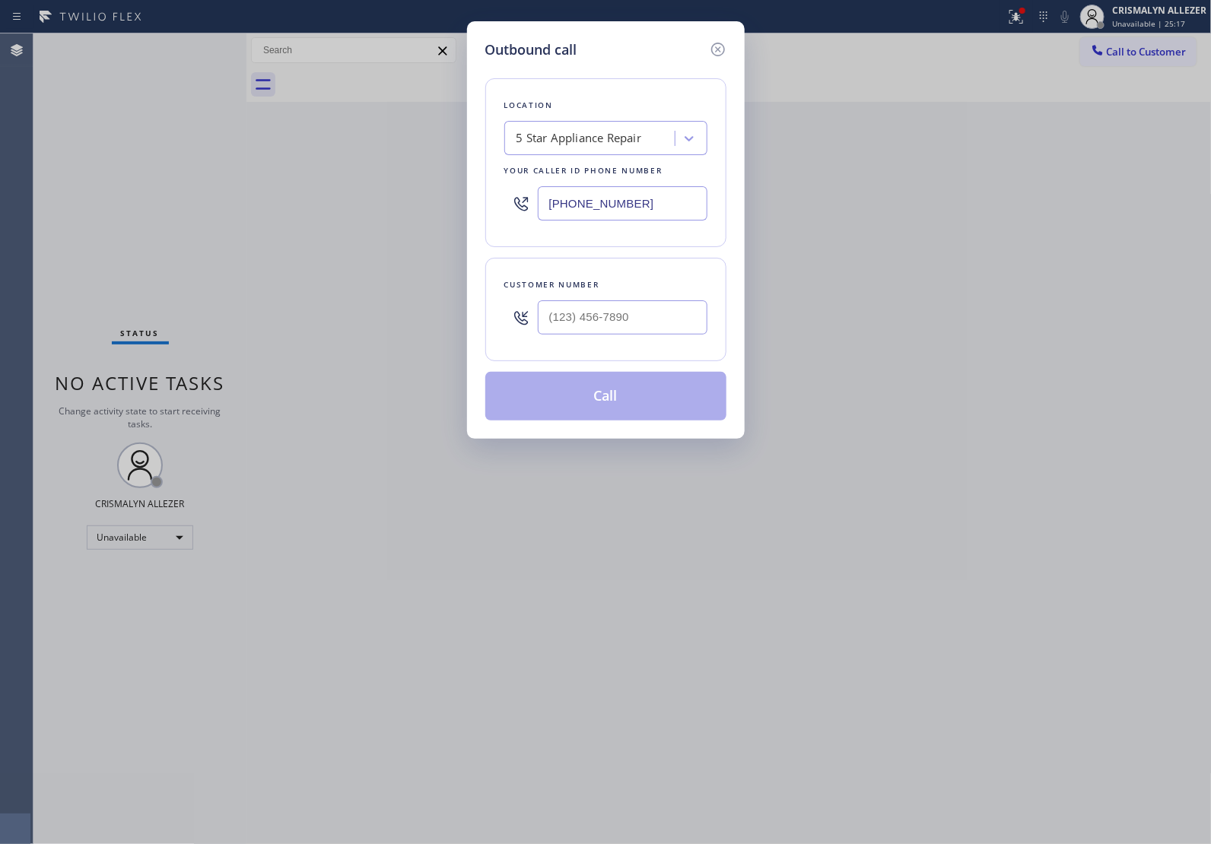
click at [605, 150] on div "5 Star Appliance Repair" at bounding box center [592, 138] width 166 height 27
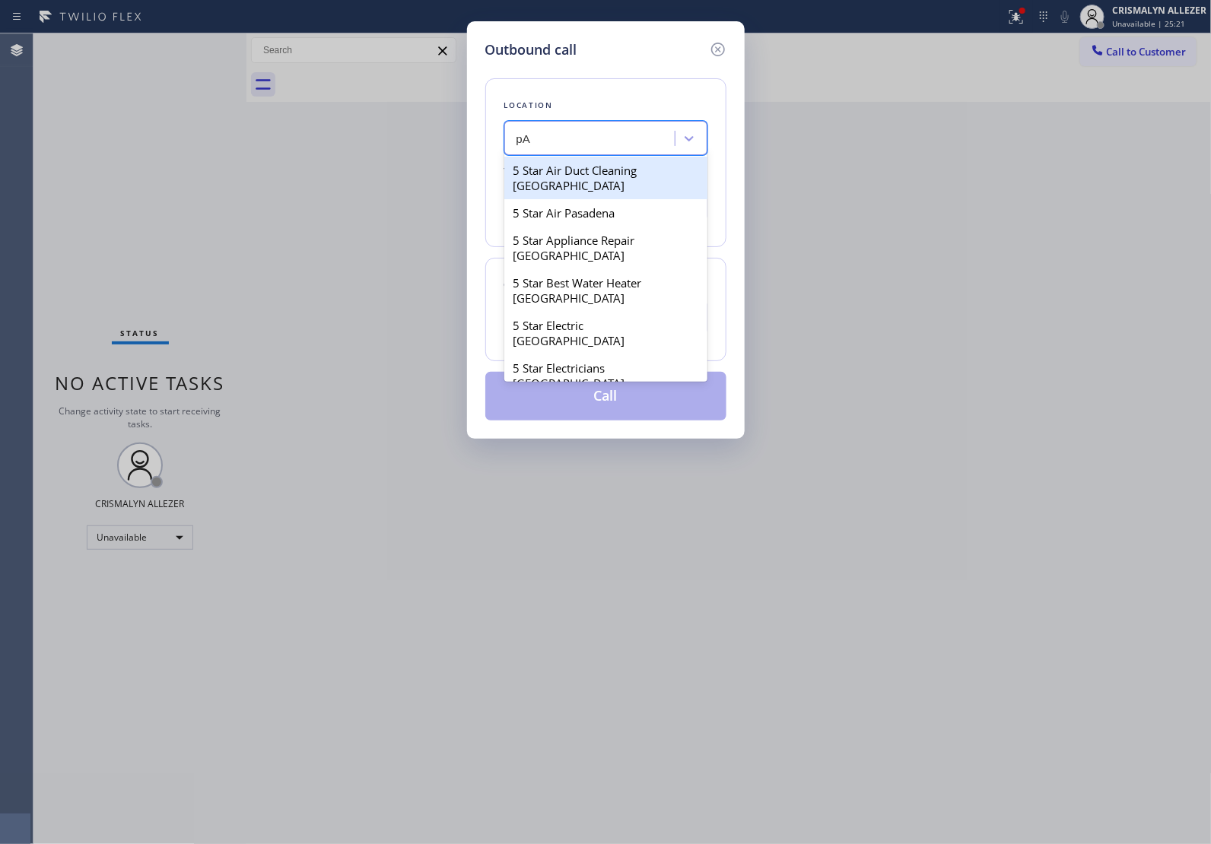
type input "p"
type input "Pasadena Electr"
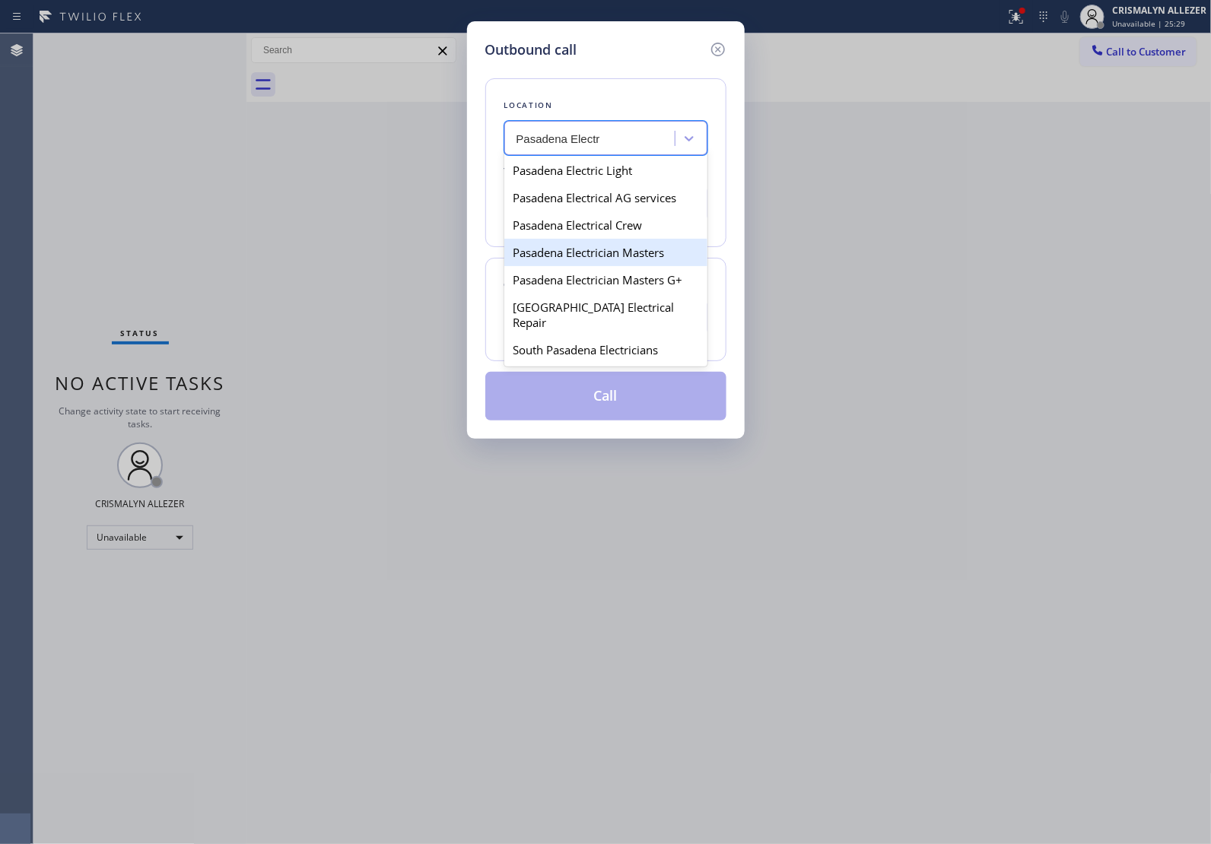
click at [614, 263] on div "Pasadena Electrician Masters" at bounding box center [605, 252] width 203 height 27
type input "[PHONE_NUMBER]"
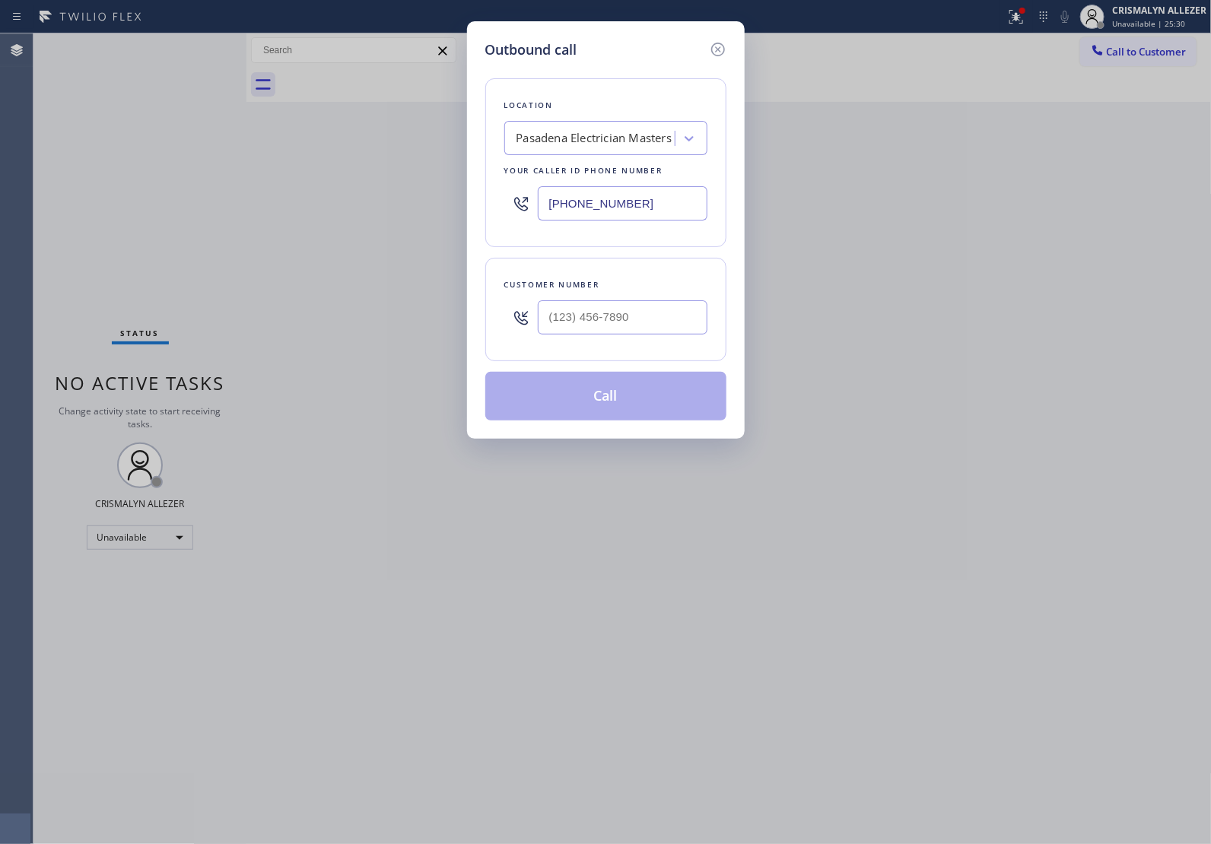
drag, startPoint x: 665, startPoint y: 205, endPoint x: 438, endPoint y: 210, distance: 227.4
click at [438, 210] on div "Outbound call Location [GEOGRAPHIC_DATA] Electrician Masters Your caller id pho…" at bounding box center [605, 422] width 1211 height 844
